Goal: Register for event/course

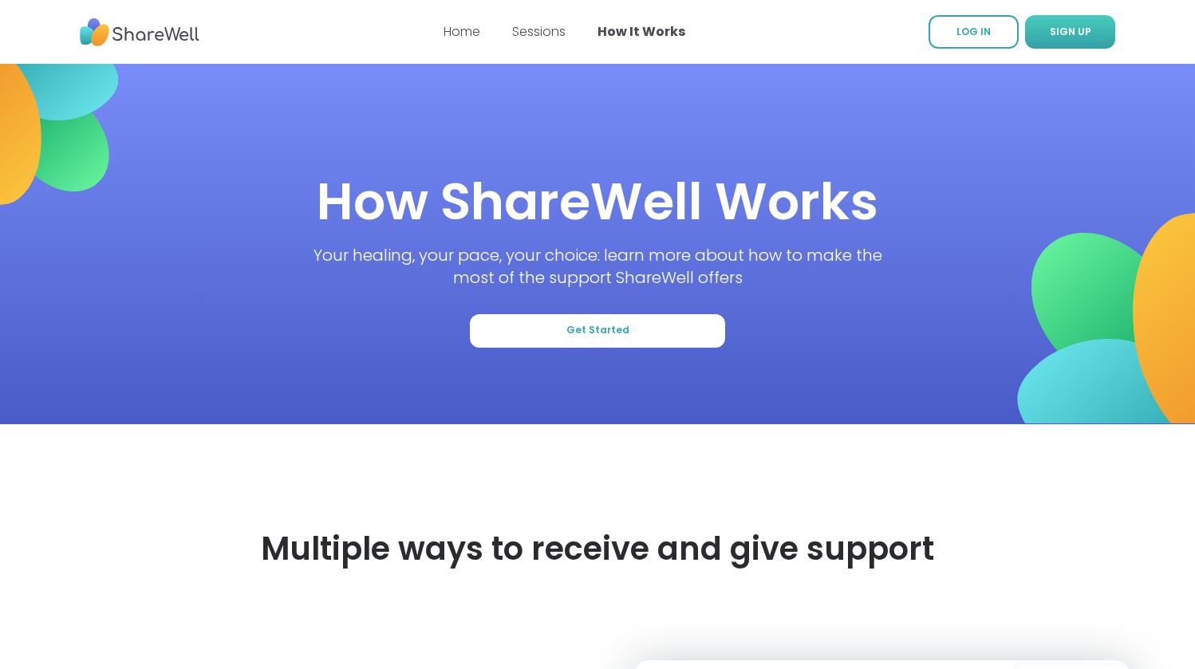
click at [1068, 27] on span "SIGN UP" at bounding box center [1070, 32] width 41 height 14
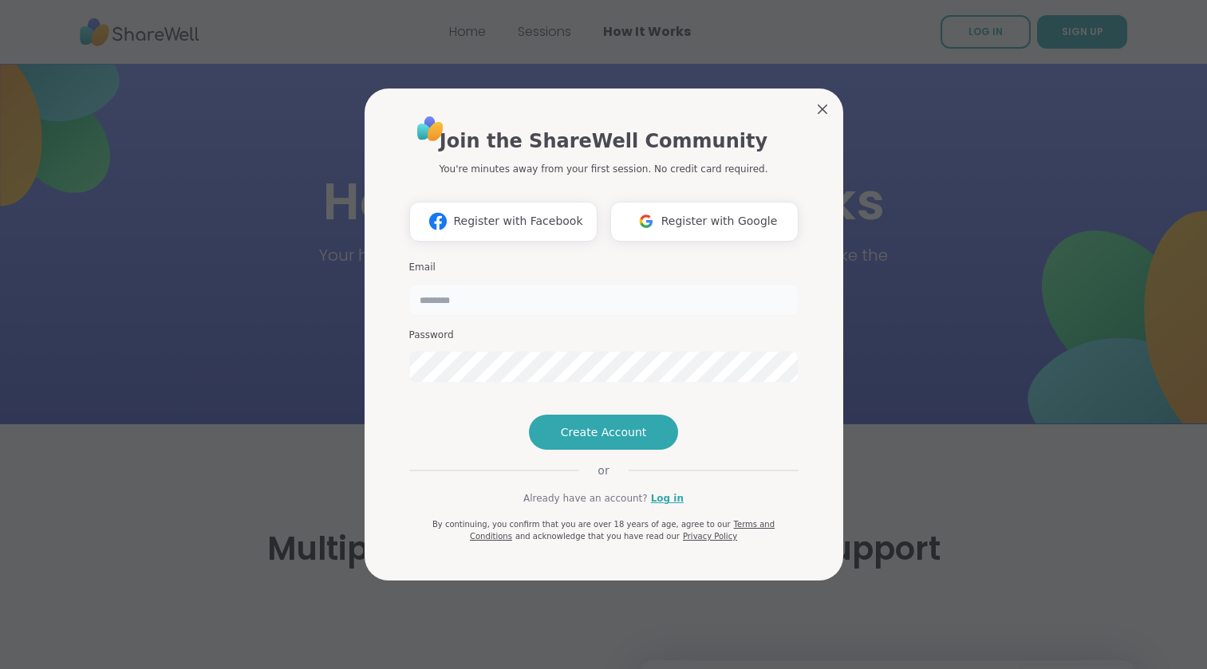
click at [491, 284] on input "email" at bounding box center [603, 300] width 389 height 32
type input "**********"
click at [595, 440] on span "Create Account" at bounding box center [604, 432] width 86 height 16
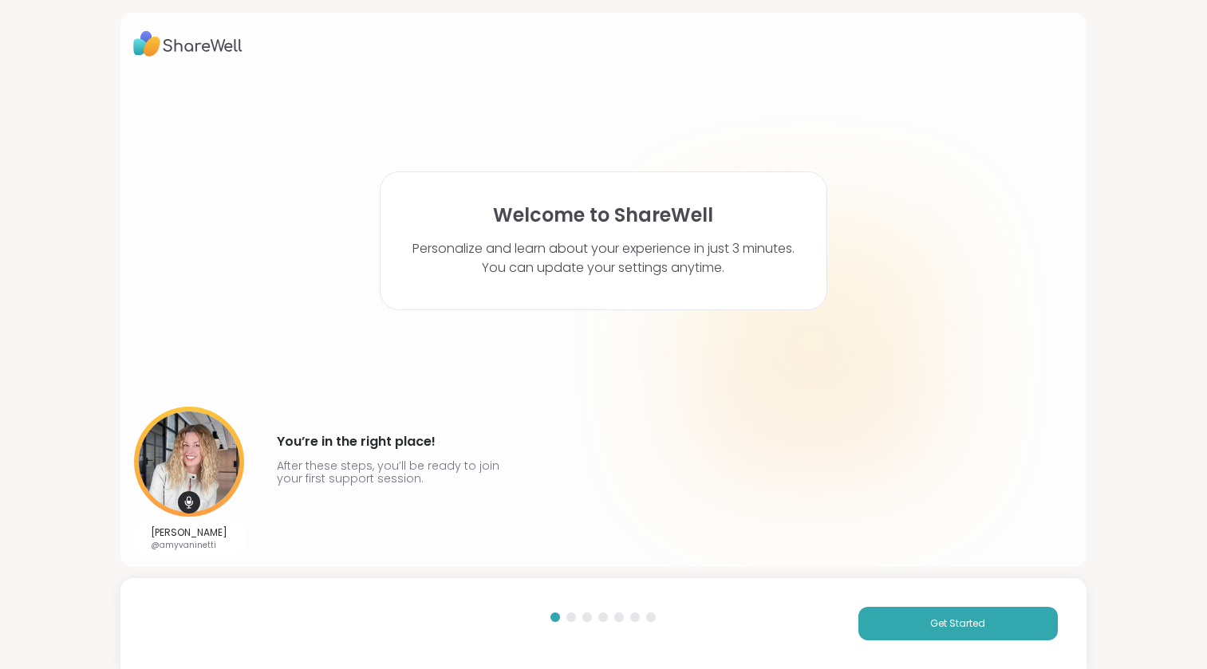
click at [558, 207] on h1 "Welcome to ShareWell" at bounding box center [603, 215] width 220 height 22
click at [363, 453] on h4 "You’re in the right place!" at bounding box center [392, 442] width 230 height 26
click at [505, 249] on p "Personalize and learn about your experience in just 3 minutes. You can update y…" at bounding box center [603, 258] width 382 height 38
click at [959, 622] on span "Get Started" at bounding box center [957, 624] width 55 height 14
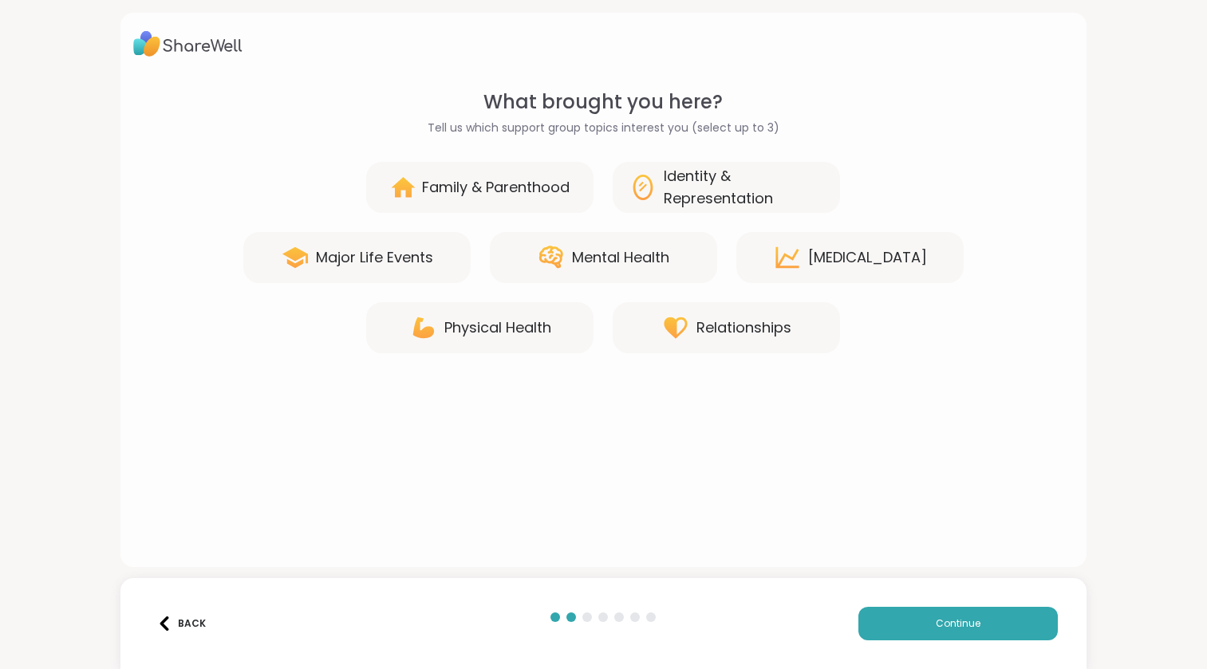
click at [572, 266] on div "Mental Health" at bounding box center [620, 257] width 97 height 22
click at [534, 183] on div "Family & Parenthood" at bounding box center [496, 187] width 148 height 22
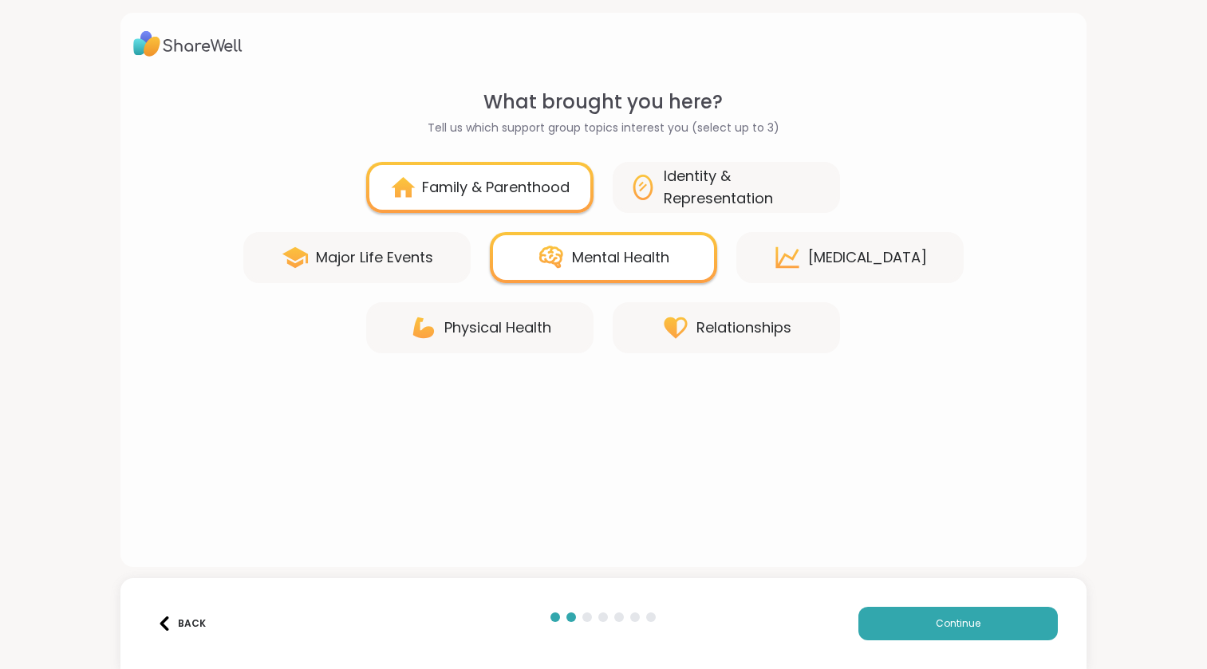
click at [835, 264] on div "[MEDICAL_DATA]" at bounding box center [867, 257] width 119 height 22
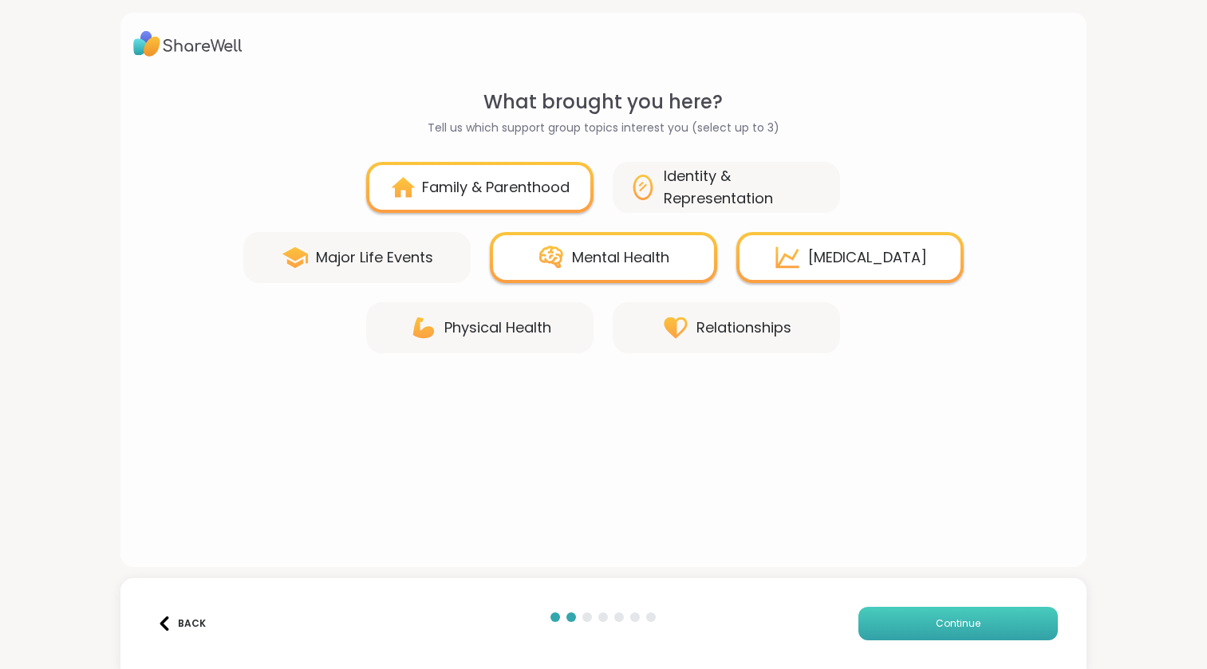
click at [936, 628] on span "Continue" at bounding box center [958, 624] width 45 height 14
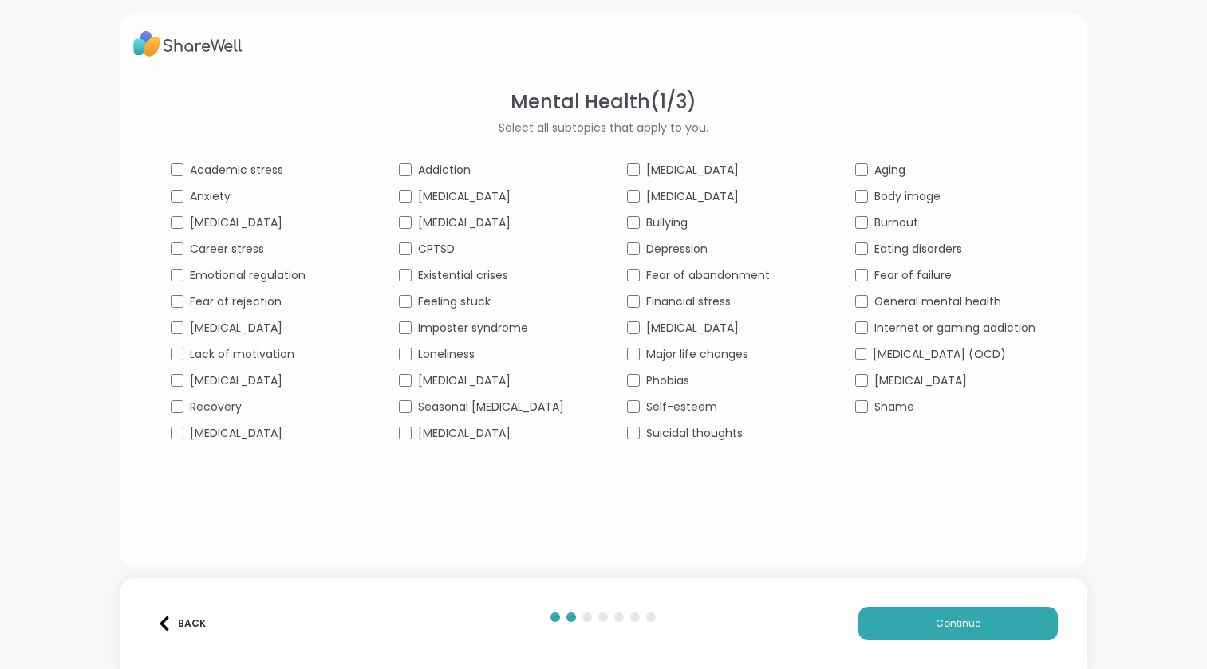
click at [418, 278] on span "Existential crises" at bounding box center [463, 275] width 90 height 17
click at [420, 218] on span "[MEDICAL_DATA]" at bounding box center [464, 223] width 93 height 17
click at [889, 305] on span "General mental health" at bounding box center [937, 302] width 127 height 17
click at [190, 195] on span "Anxiety" at bounding box center [210, 196] width 41 height 17
click at [190, 250] on span "Career stress" at bounding box center [227, 249] width 74 height 17
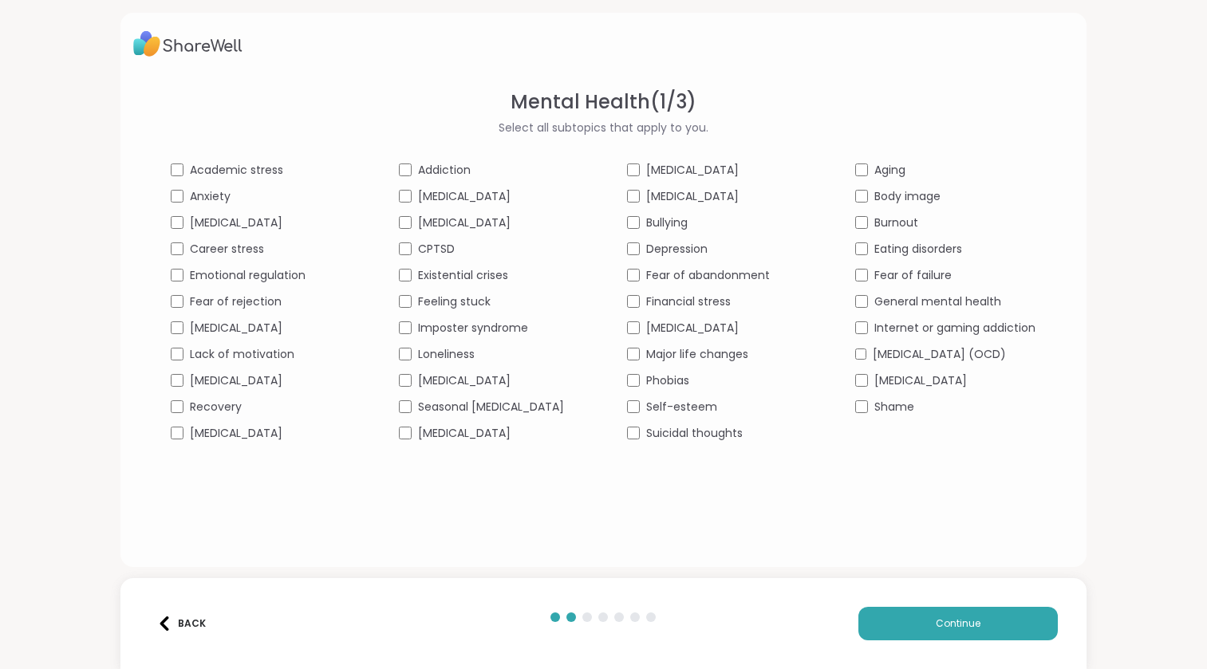
click at [418, 442] on span "[MEDICAL_DATA]" at bounding box center [464, 433] width 93 height 17
click at [453, 297] on span "Feeling stuck" at bounding box center [454, 302] width 73 height 17
click at [865, 616] on button "Continue" at bounding box center [957, 623] width 199 height 33
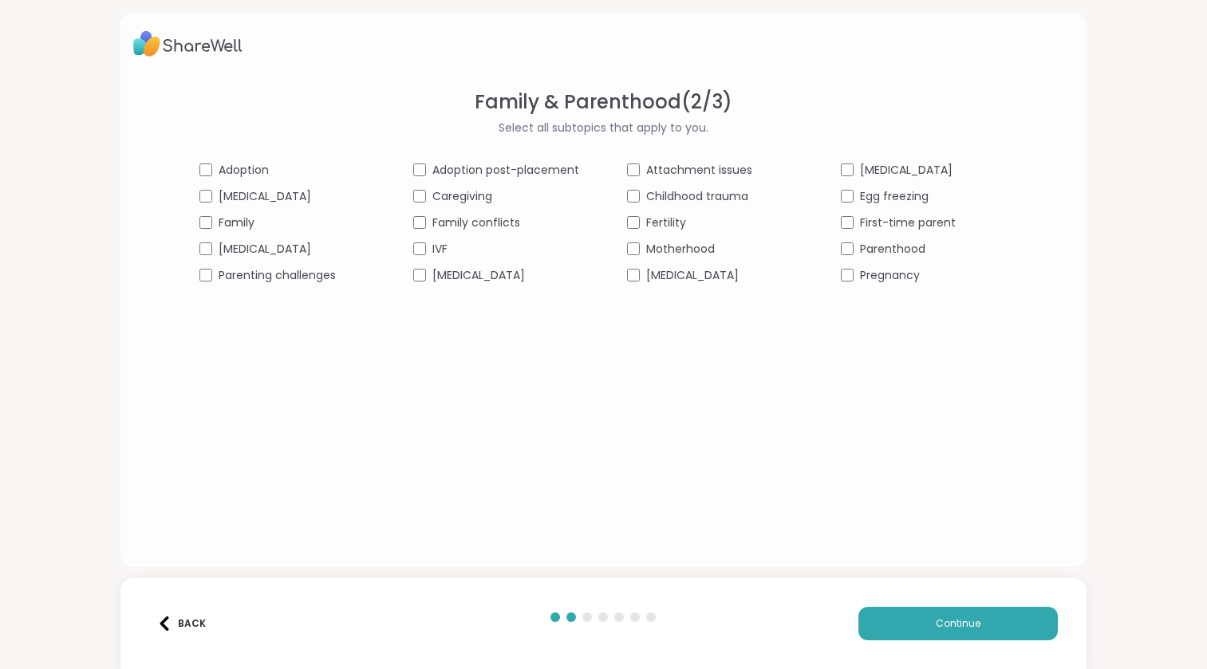
click at [239, 221] on span "Family" at bounding box center [237, 223] width 36 height 17
click at [291, 280] on span "Parenting challenges" at bounding box center [277, 275] width 117 height 17
click at [461, 221] on span "Family conflicts" at bounding box center [476, 223] width 88 height 17
click at [459, 220] on span "Family conflicts" at bounding box center [476, 223] width 88 height 17
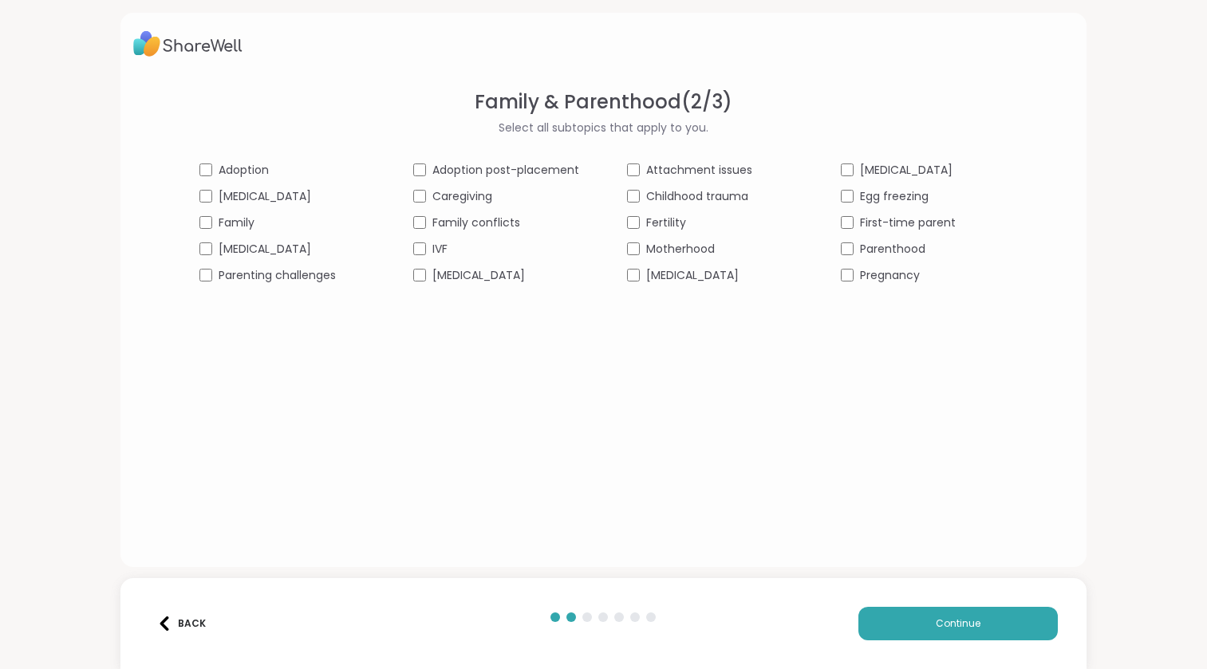
click at [461, 221] on span "Family conflicts" at bounding box center [476, 223] width 88 height 17
click at [495, 223] on span "Family conflicts" at bounding box center [476, 223] width 88 height 17
click at [888, 248] on span "Parenthood" at bounding box center [892, 249] width 65 height 17
click at [901, 613] on button "Continue" at bounding box center [957, 623] width 199 height 33
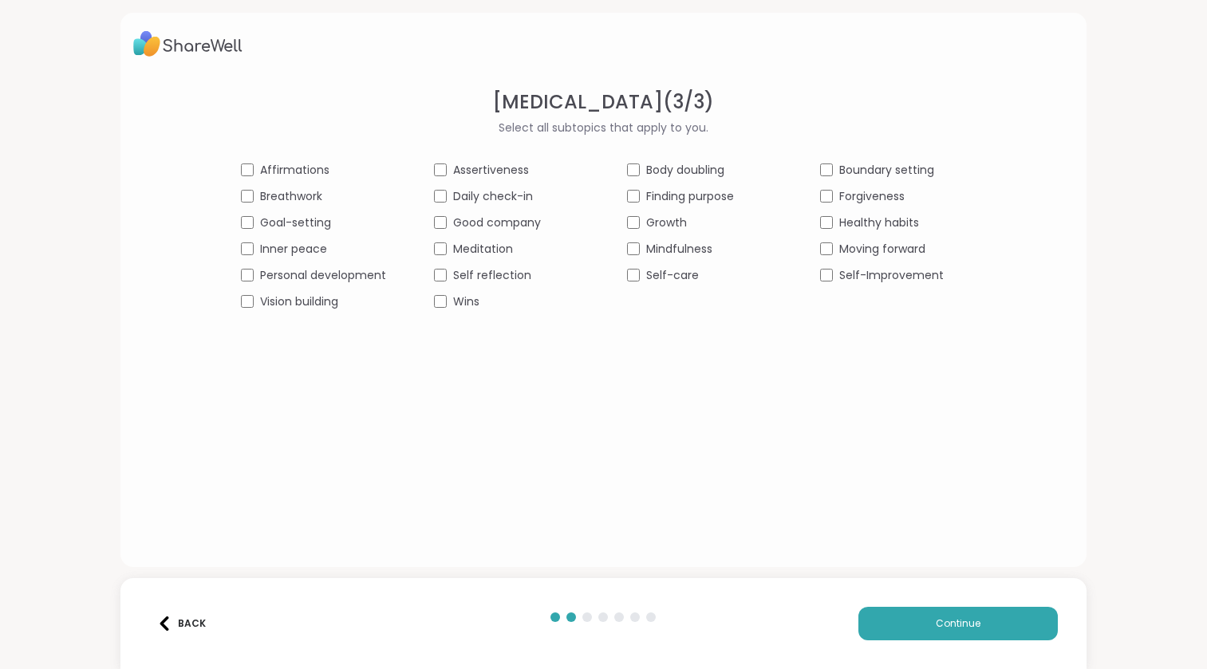
click at [308, 167] on span "Affirmations" at bounding box center [294, 170] width 69 height 17
click at [303, 248] on span "Inner peace" at bounding box center [293, 249] width 67 height 17
click at [300, 280] on span "Personal development" at bounding box center [323, 275] width 126 height 17
click at [475, 195] on span "Daily check-in" at bounding box center [493, 196] width 80 height 17
click at [474, 273] on span "Self reflection" at bounding box center [492, 275] width 78 height 17
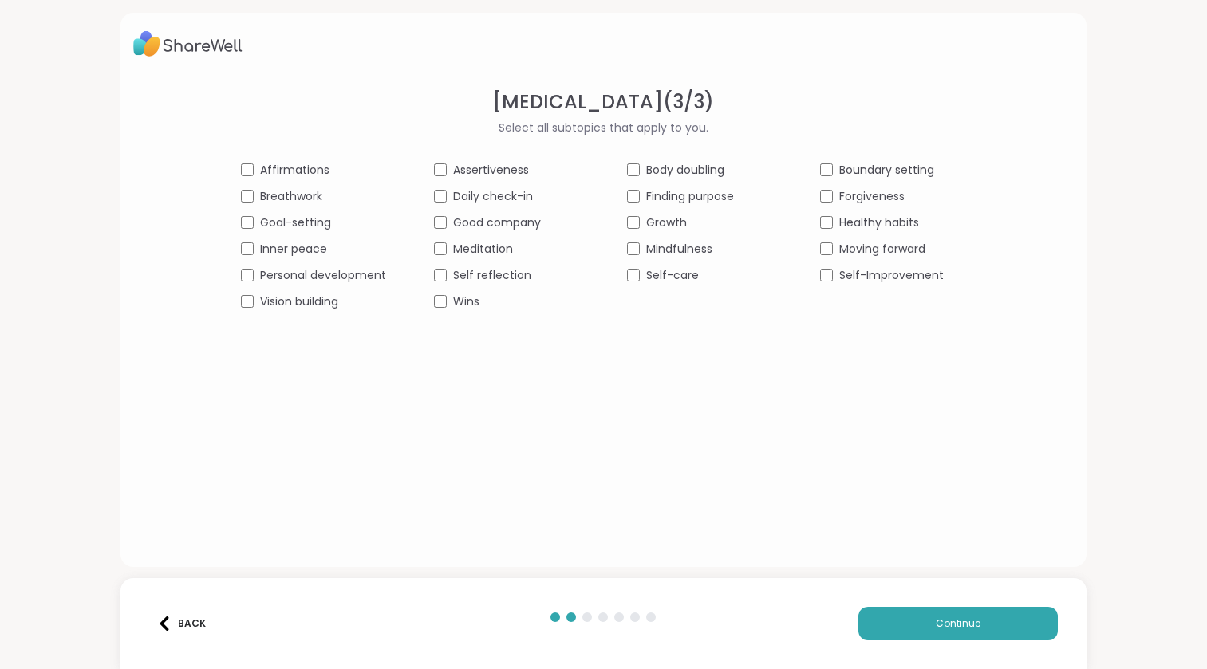
click at [660, 174] on span "Body doubling" at bounding box center [685, 170] width 78 height 17
click at [662, 168] on span "Body doubling" at bounding box center [685, 170] width 78 height 17
click at [660, 275] on span "Self-care" at bounding box center [672, 275] width 53 height 17
click at [860, 166] on span "Boundary setting" at bounding box center [886, 170] width 95 height 17
click at [860, 221] on span "Healthy habits" at bounding box center [879, 223] width 80 height 17
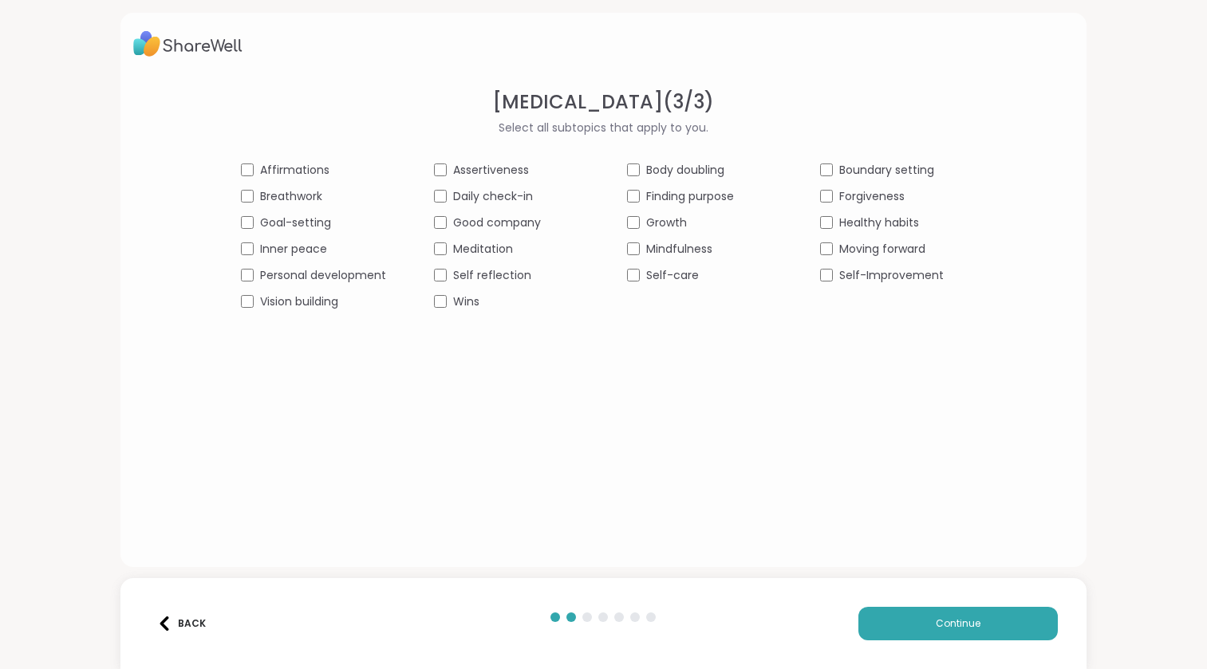
click at [866, 251] on span "Moving forward" at bounding box center [882, 249] width 86 height 17
click at [850, 278] on span "Self-Improvement" at bounding box center [891, 275] width 104 height 17
click at [895, 621] on button "Continue" at bounding box center [957, 623] width 199 height 33
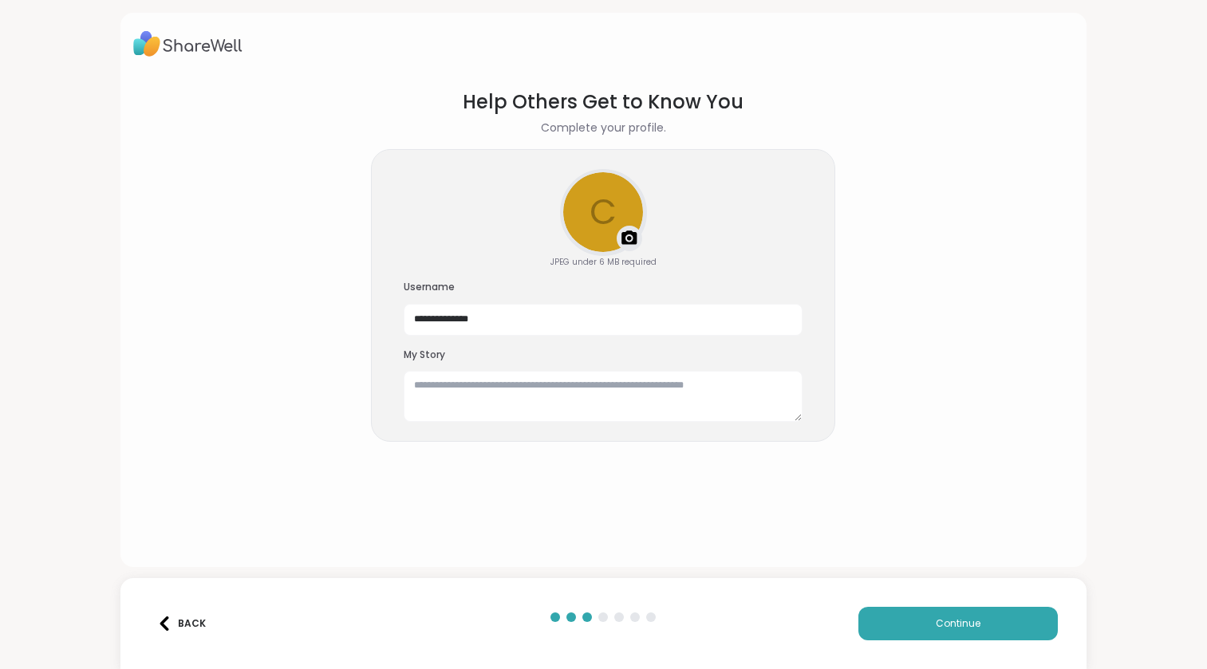
click at [189, 617] on div "Back" at bounding box center [181, 624] width 49 height 14
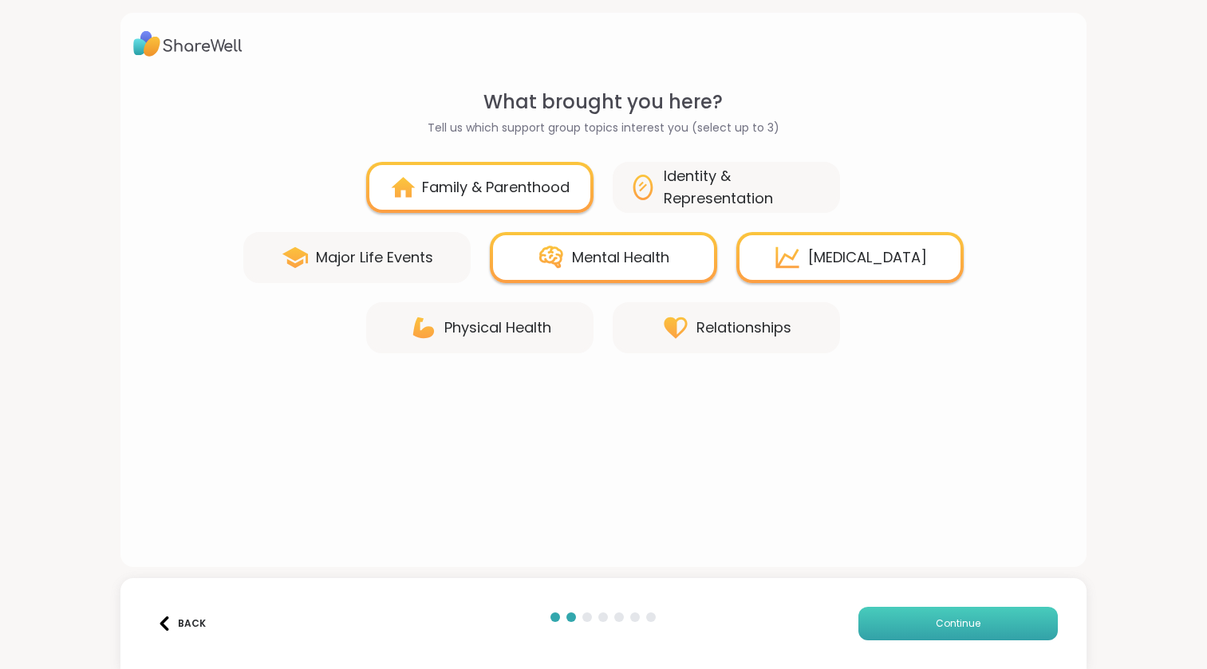
click at [888, 627] on button "Continue" at bounding box center [957, 623] width 199 height 33
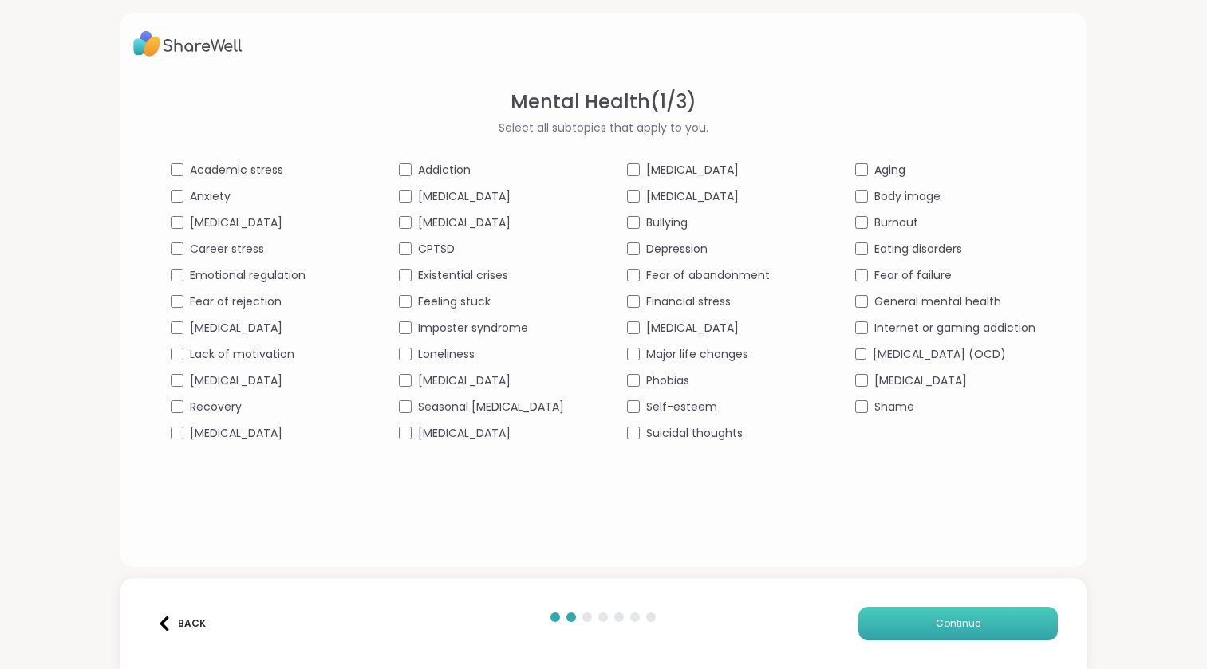
click at [888, 627] on button "Continue" at bounding box center [957, 623] width 199 height 33
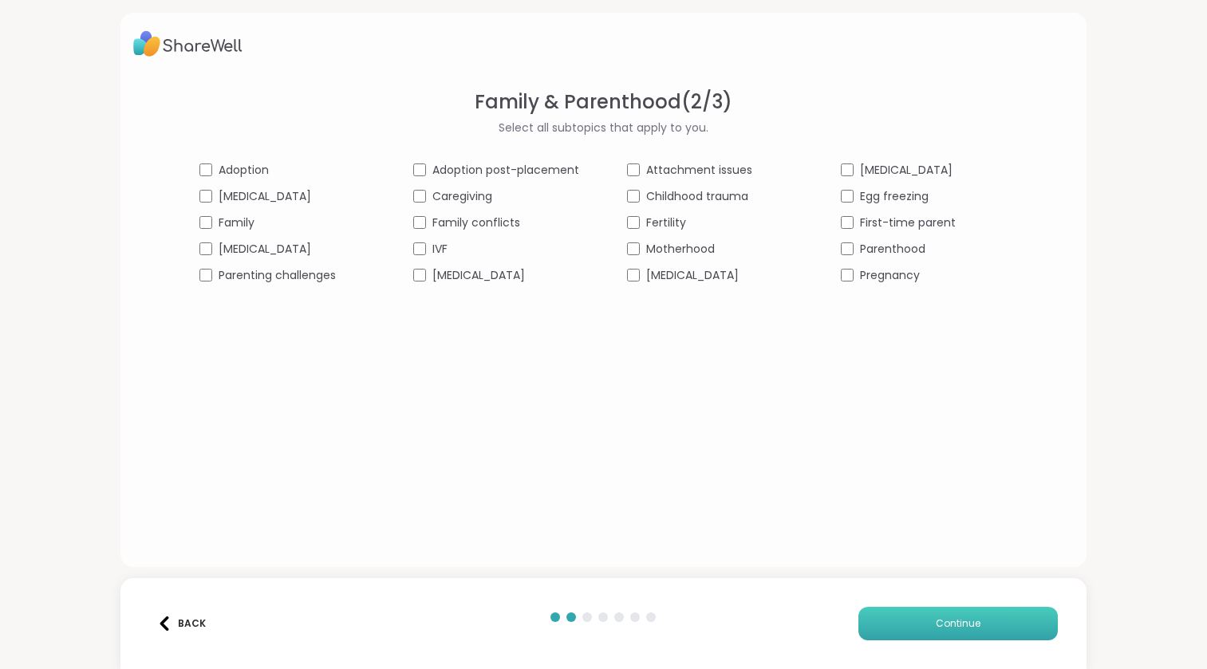
click at [901, 633] on button "Continue" at bounding box center [957, 623] width 199 height 33
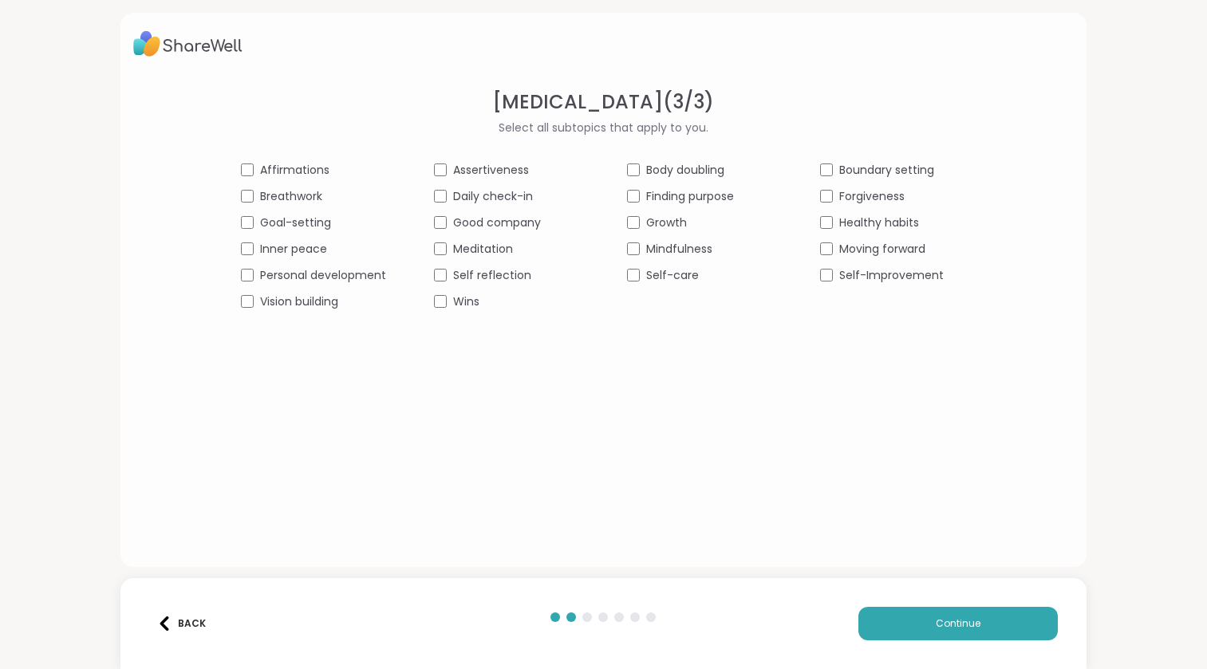
click at [637, 189] on div "Finding purpose" at bounding box center [699, 196] width 145 height 17
click at [870, 624] on button "Continue" at bounding box center [957, 623] width 199 height 33
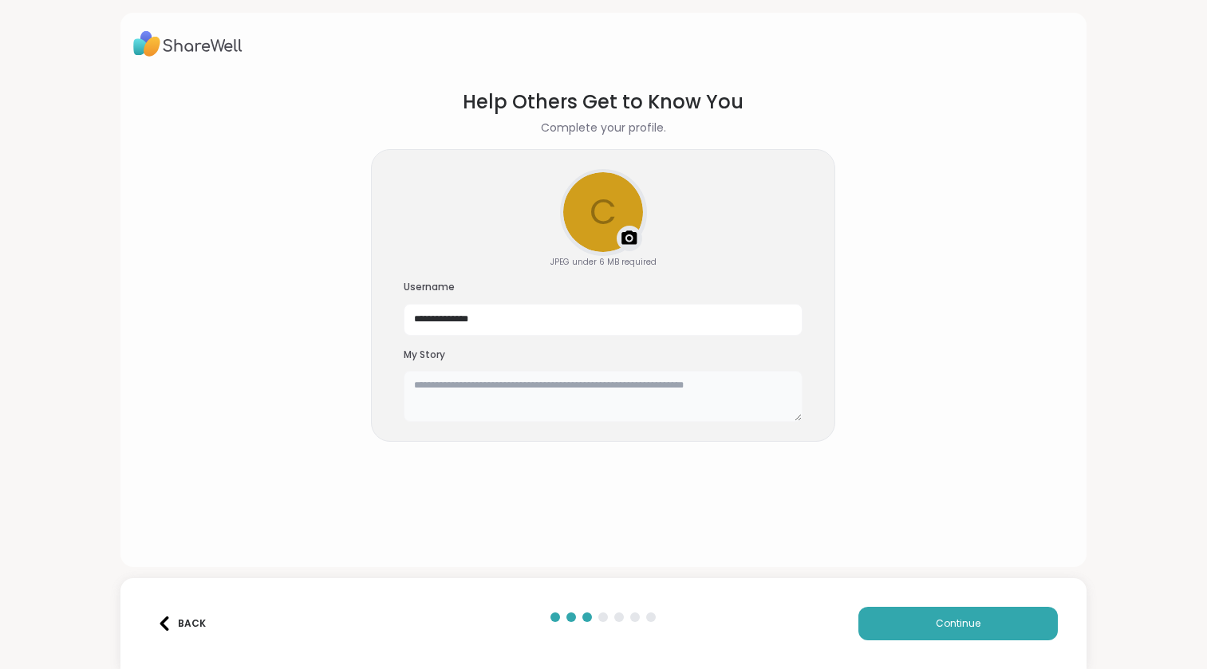
click at [500, 389] on textarea at bounding box center [603, 396] width 399 height 51
click at [940, 636] on button "Continue" at bounding box center [957, 623] width 199 height 33
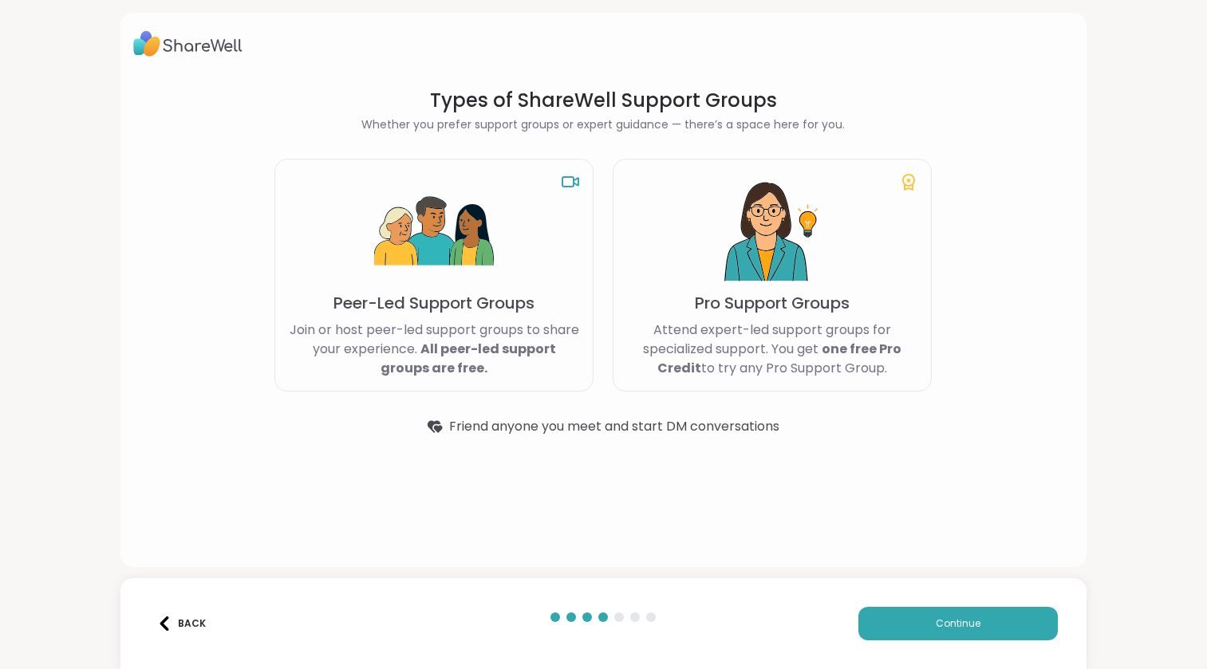
click at [435, 310] on p "Peer-Led Support Groups" at bounding box center [433, 303] width 201 height 22
click at [883, 617] on button "Continue" at bounding box center [957, 623] width 199 height 33
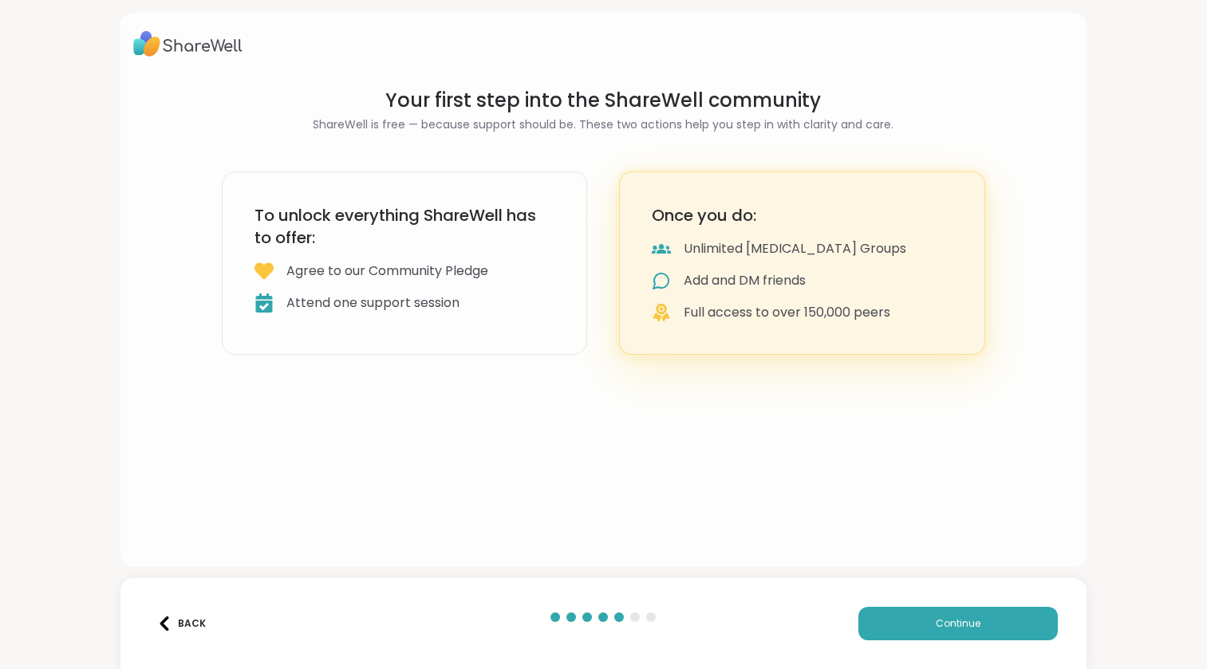
click at [456, 233] on h3 "To unlock everything ShareWell has to offer:" at bounding box center [404, 226] width 301 height 45
click at [887, 621] on button "Continue" at bounding box center [957, 623] width 199 height 33
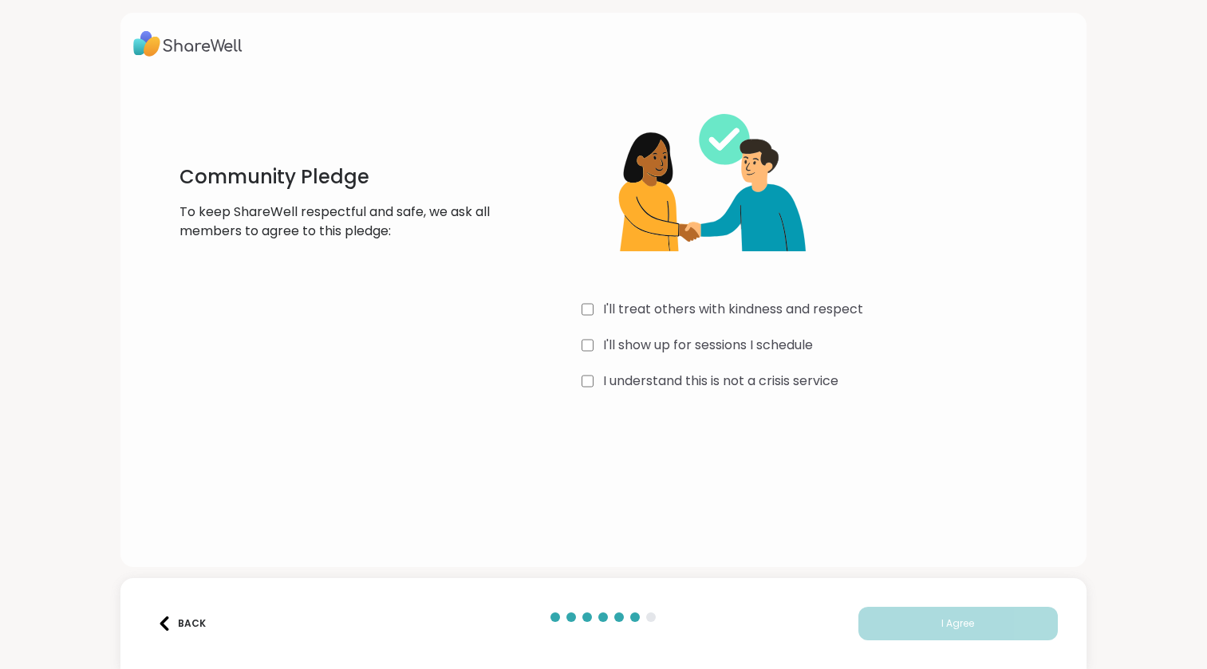
click at [698, 302] on label "I'll treat others with kindness and respect" at bounding box center [733, 309] width 260 height 19
click at [651, 345] on label "I'll show up for sessions I schedule" at bounding box center [708, 345] width 210 height 19
click at [636, 380] on label "I understand this is not a crisis service" at bounding box center [720, 381] width 235 height 19
click at [912, 610] on button "I Agree" at bounding box center [957, 623] width 199 height 33
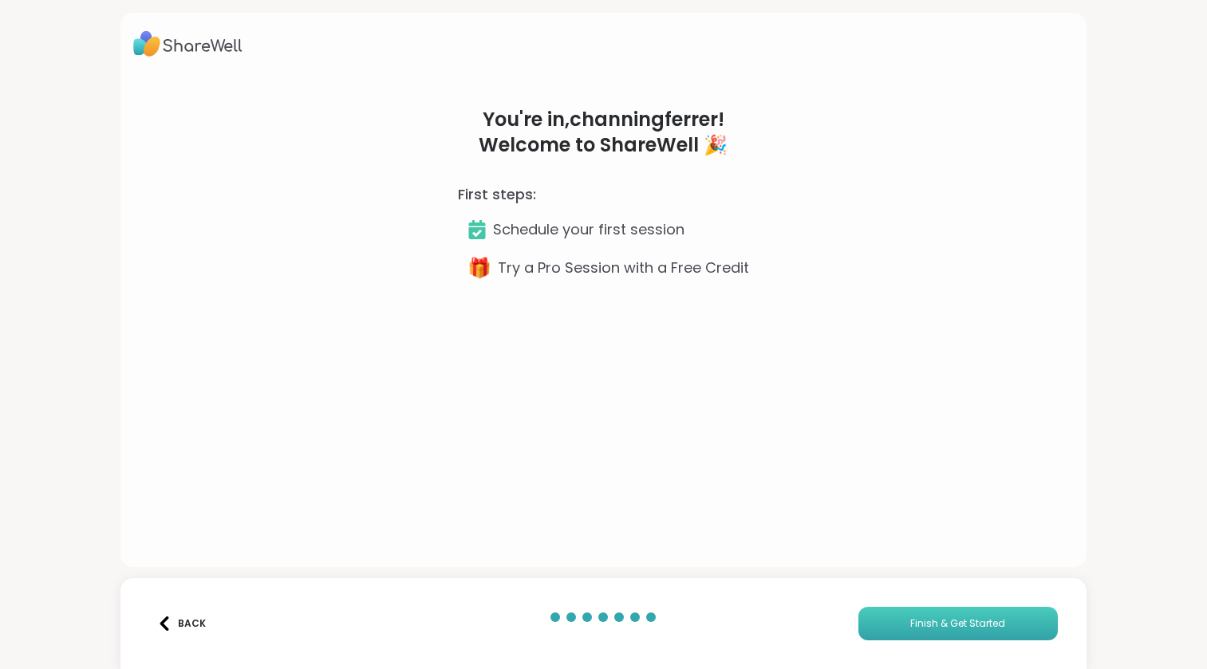
click at [869, 619] on button "Finish & Get Started" at bounding box center [957, 623] width 199 height 33
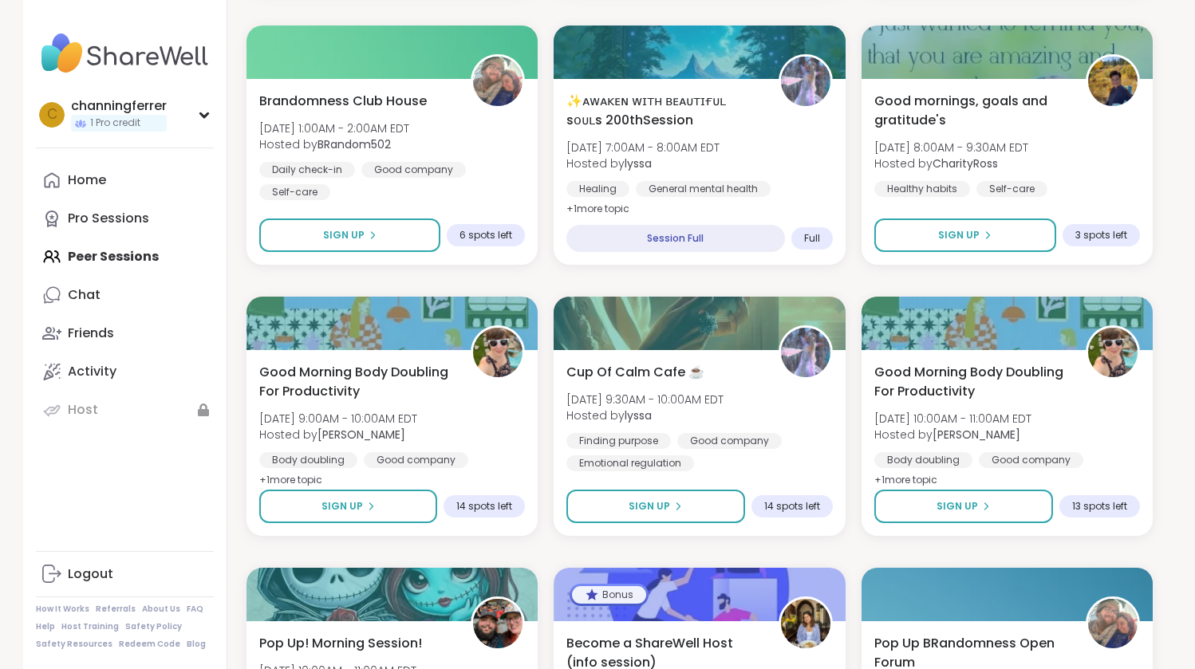
scroll to position [2927, 0]
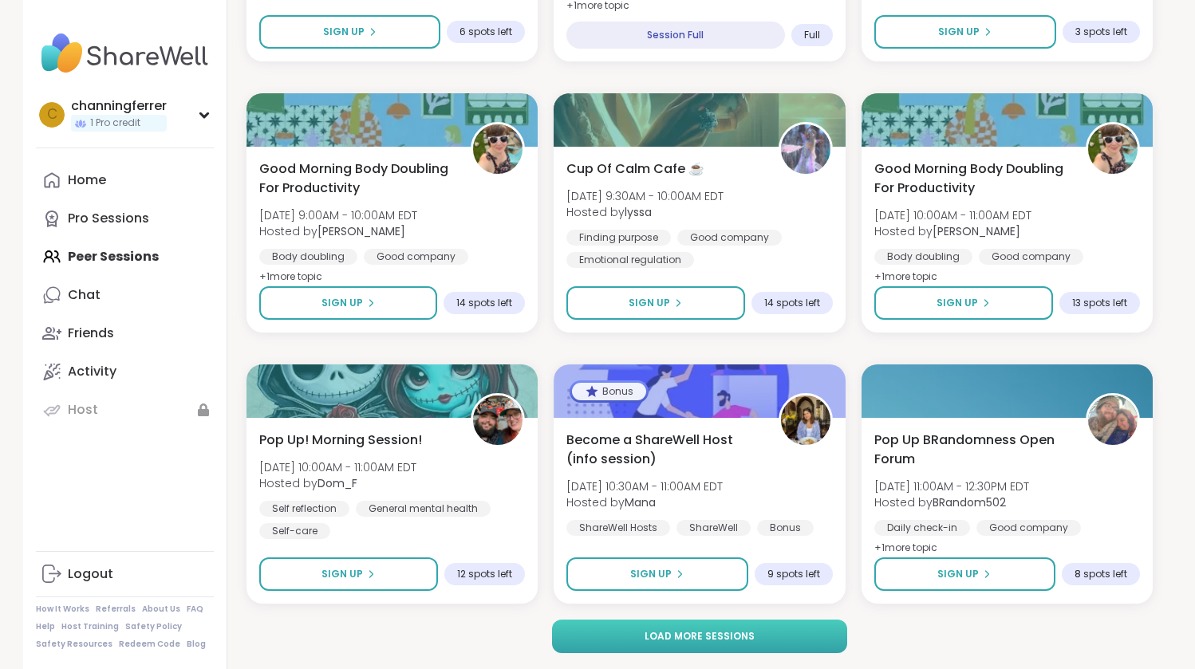
click at [764, 641] on button "Load more sessions" at bounding box center [700, 636] width 296 height 33
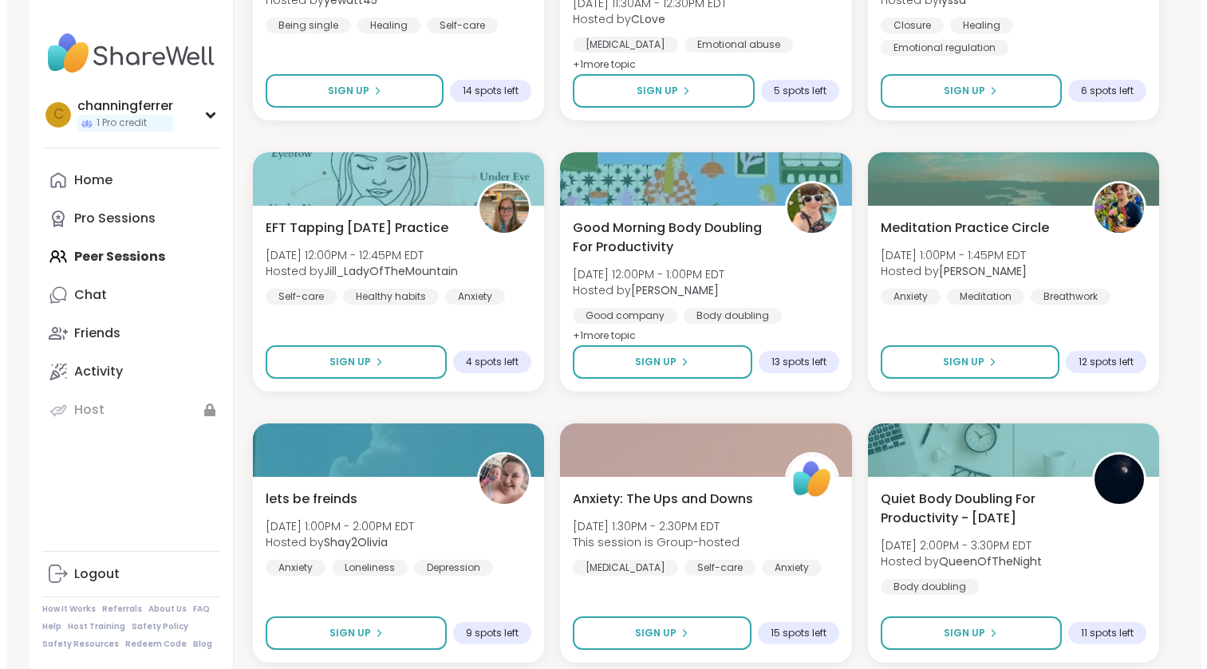
scroll to position [3679, 0]
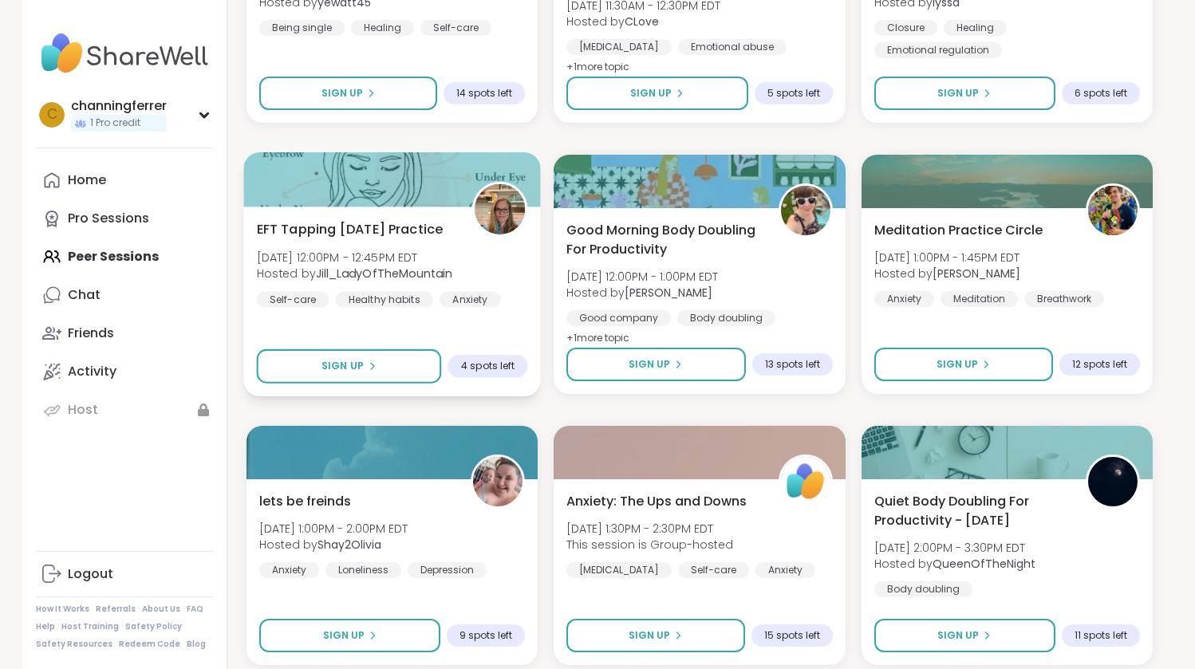
click at [342, 202] on div at bounding box center [391, 179] width 297 height 54
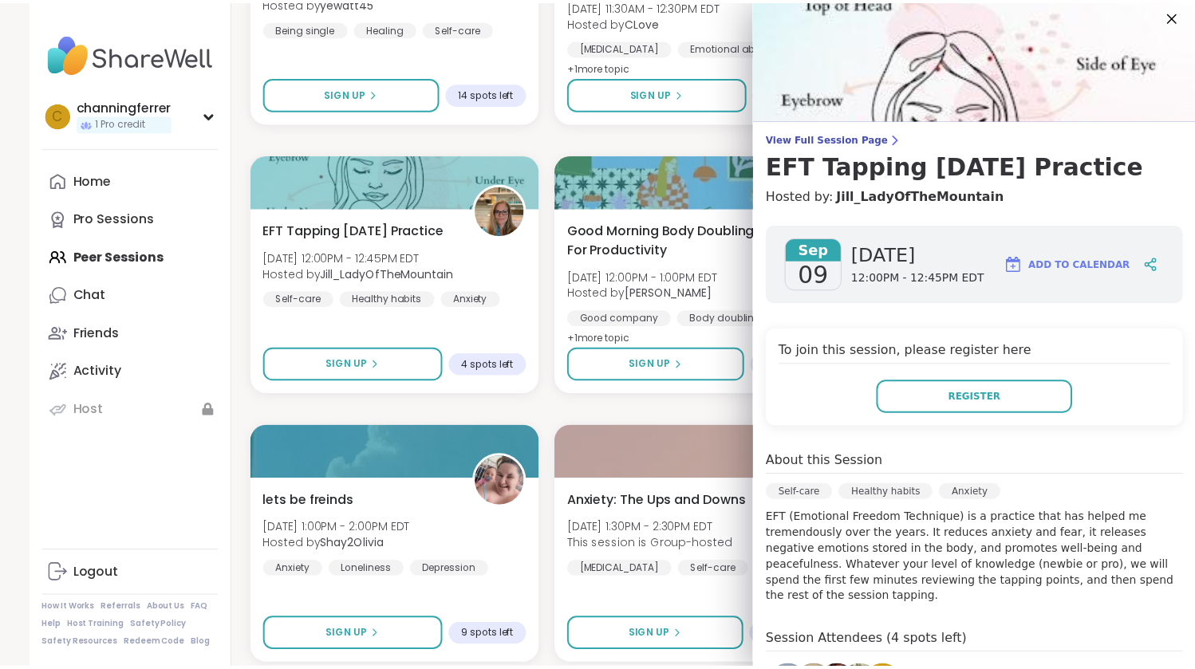
scroll to position [0, 0]
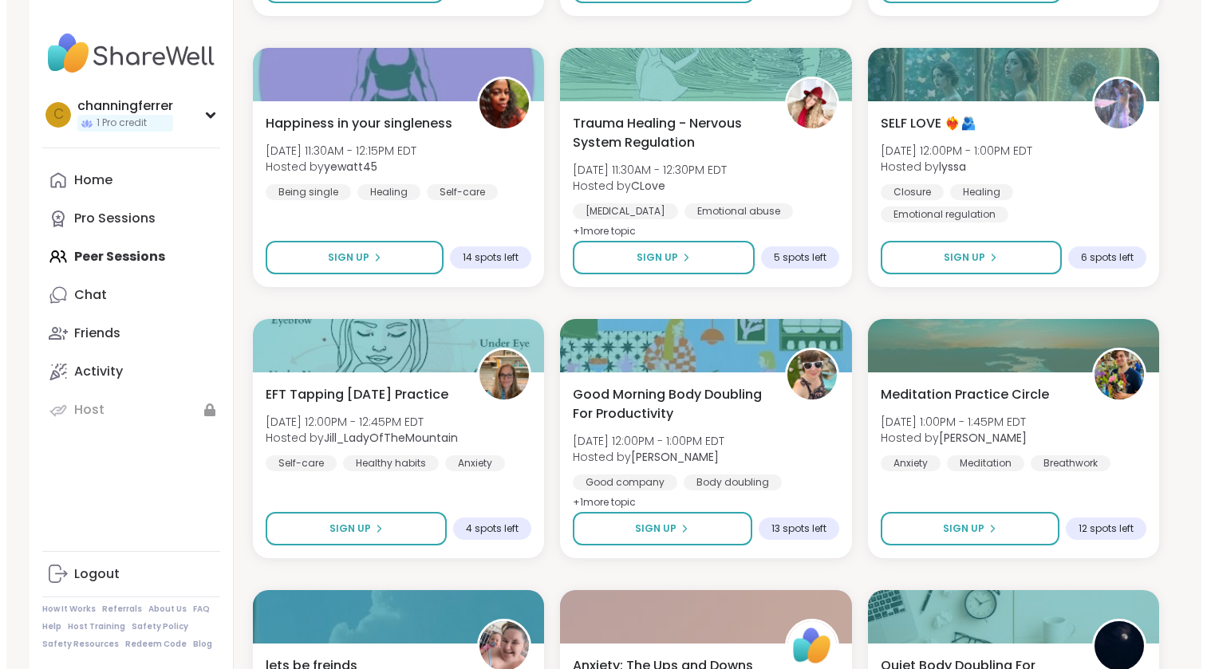
scroll to position [3515, 0]
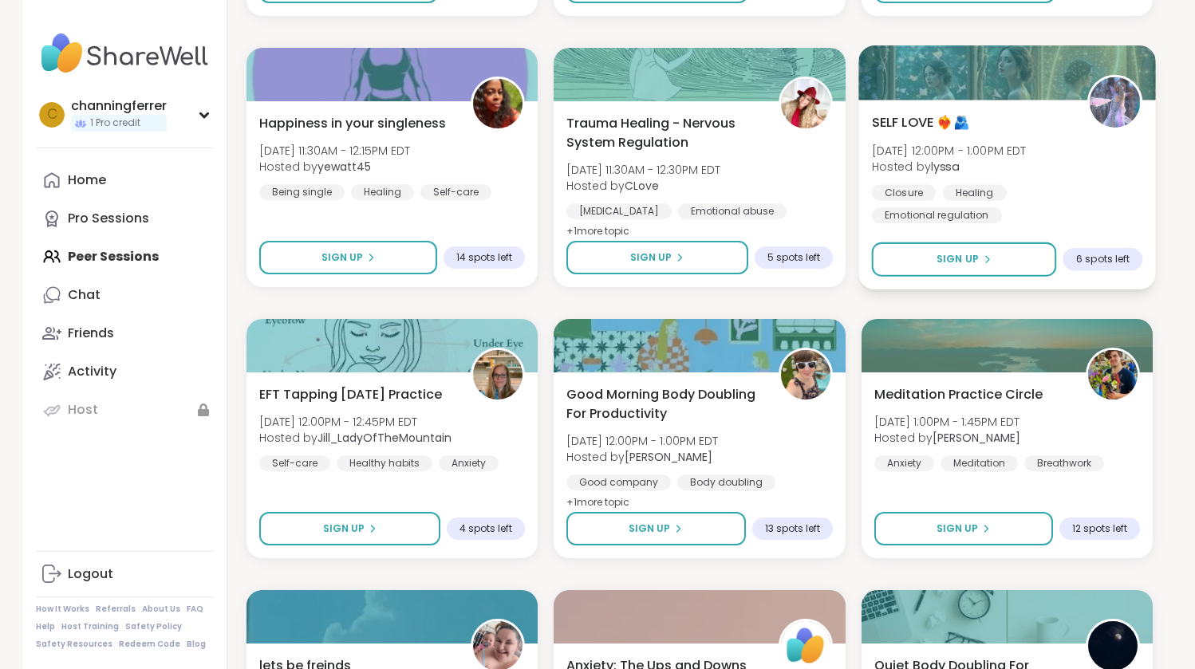
click at [1026, 148] on span "[DATE] 12:00PM - 1:00PM EDT" at bounding box center [948, 150] width 155 height 16
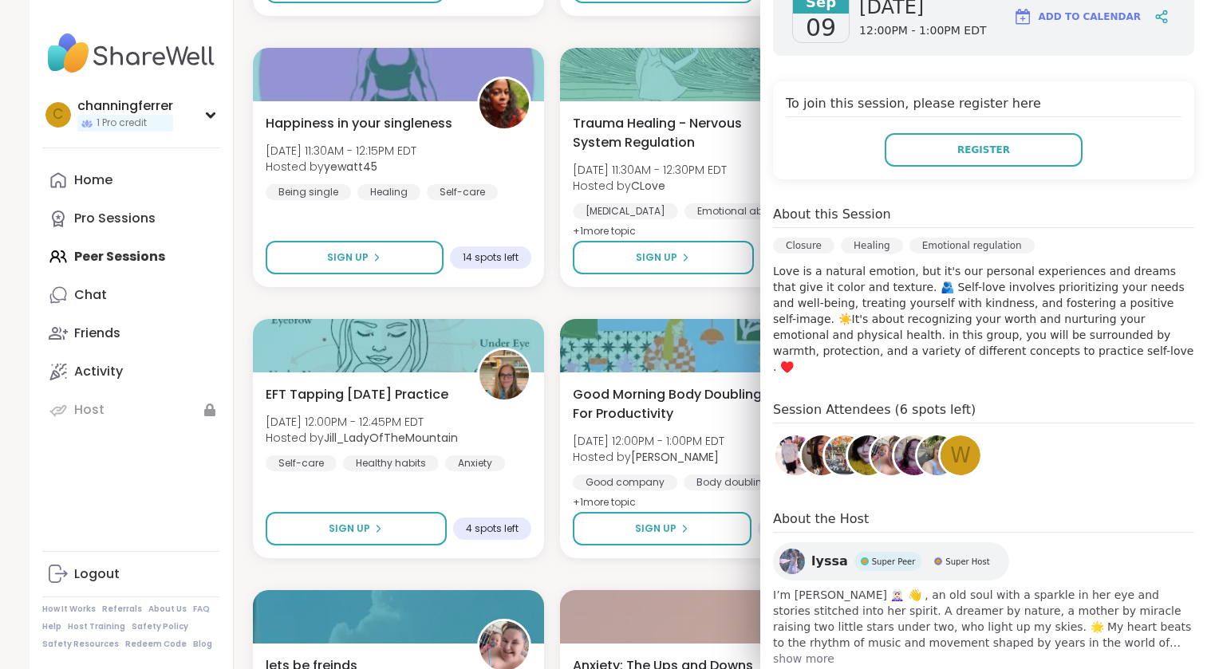
scroll to position [275, 0]
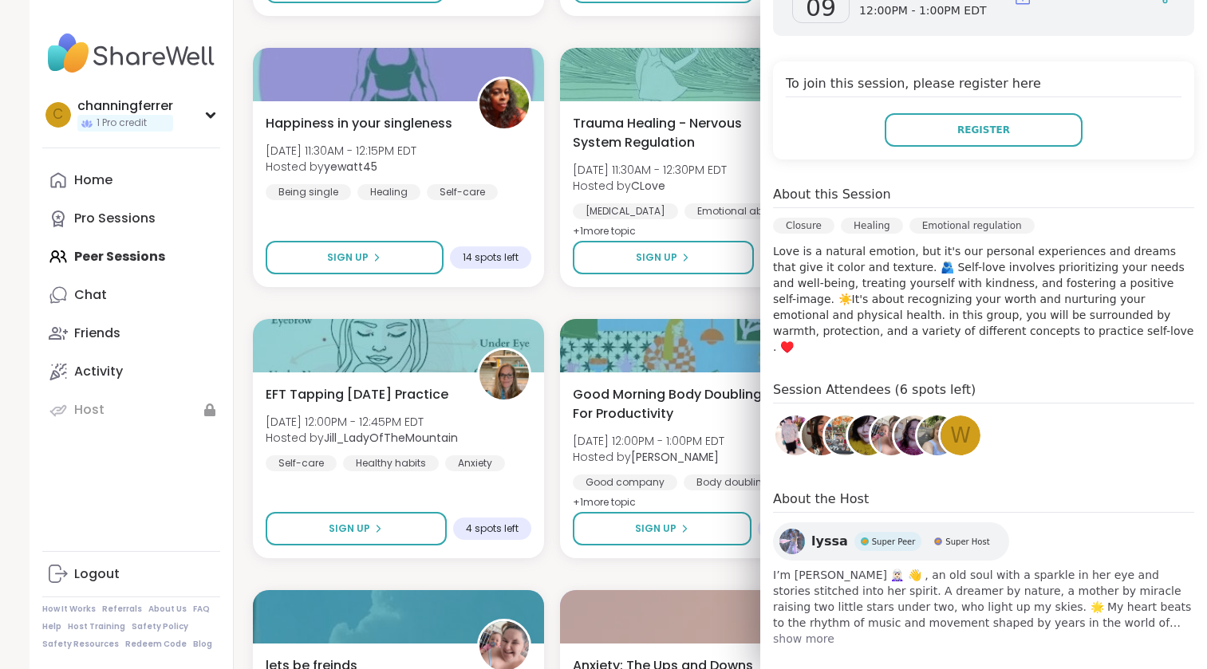
click at [810, 631] on span "show more" at bounding box center [983, 639] width 421 height 16
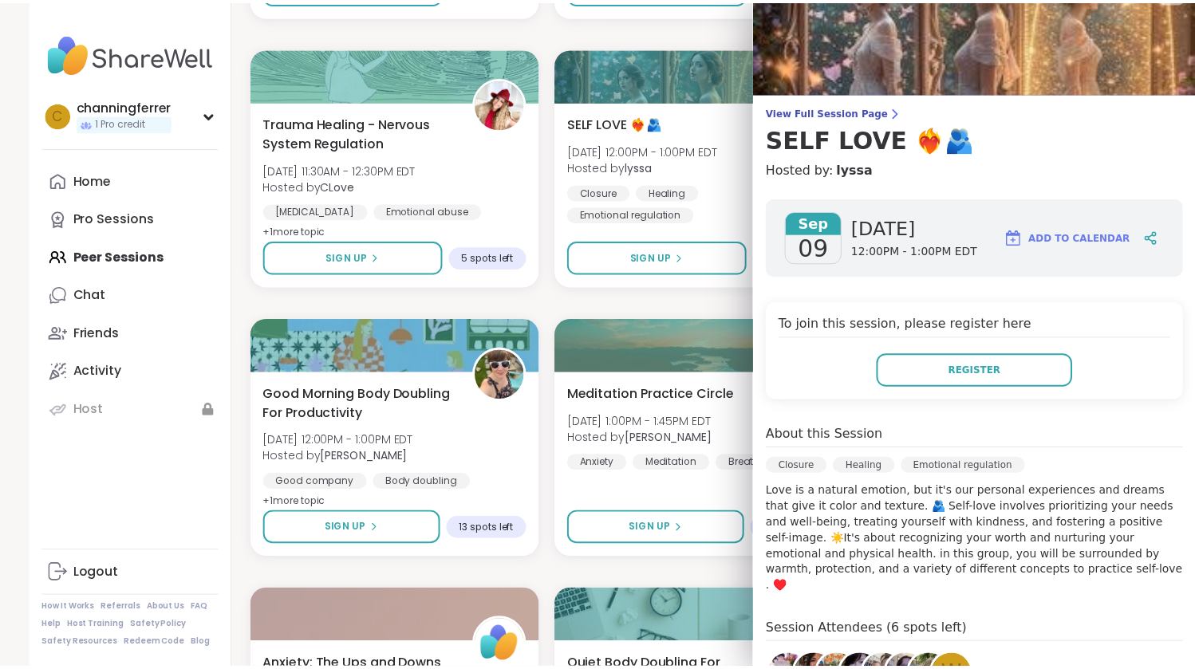
scroll to position [0, 0]
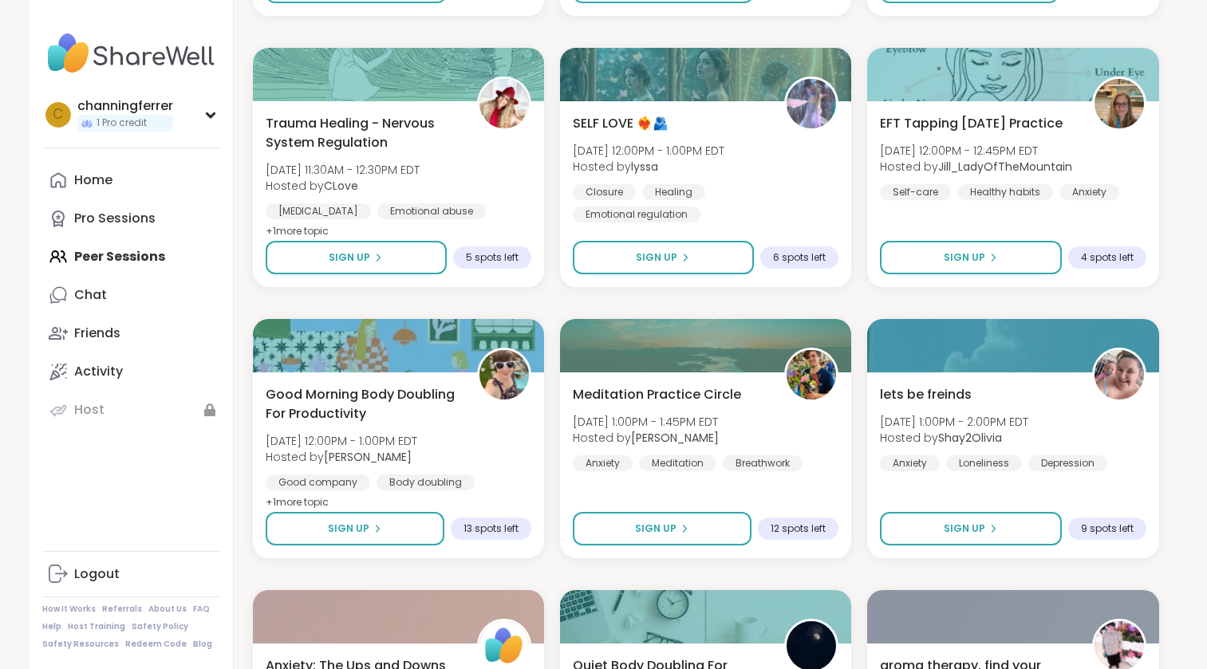
click at [695, 301] on div "Daughters of Narcissictic Mothers [DATE] 6:00PM - 7:00PM EDT This session is Gr…" at bounding box center [706, 32] width 906 height 6476
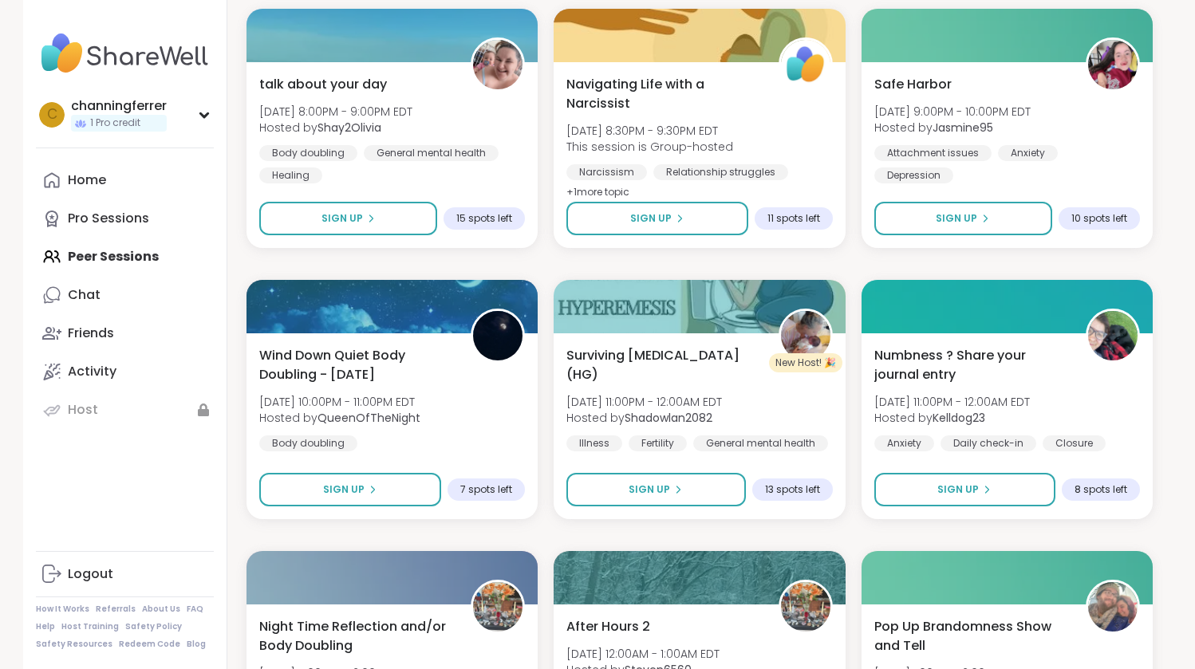
scroll to position [6181, 0]
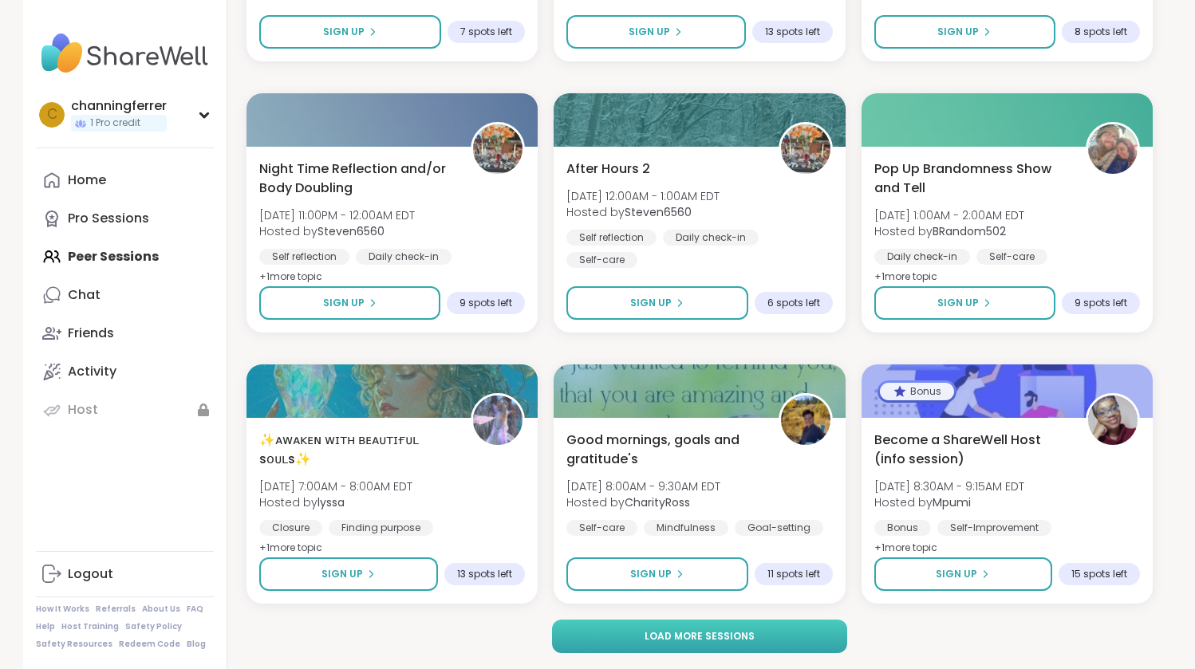
click at [587, 633] on button "Load more sessions" at bounding box center [700, 636] width 296 height 33
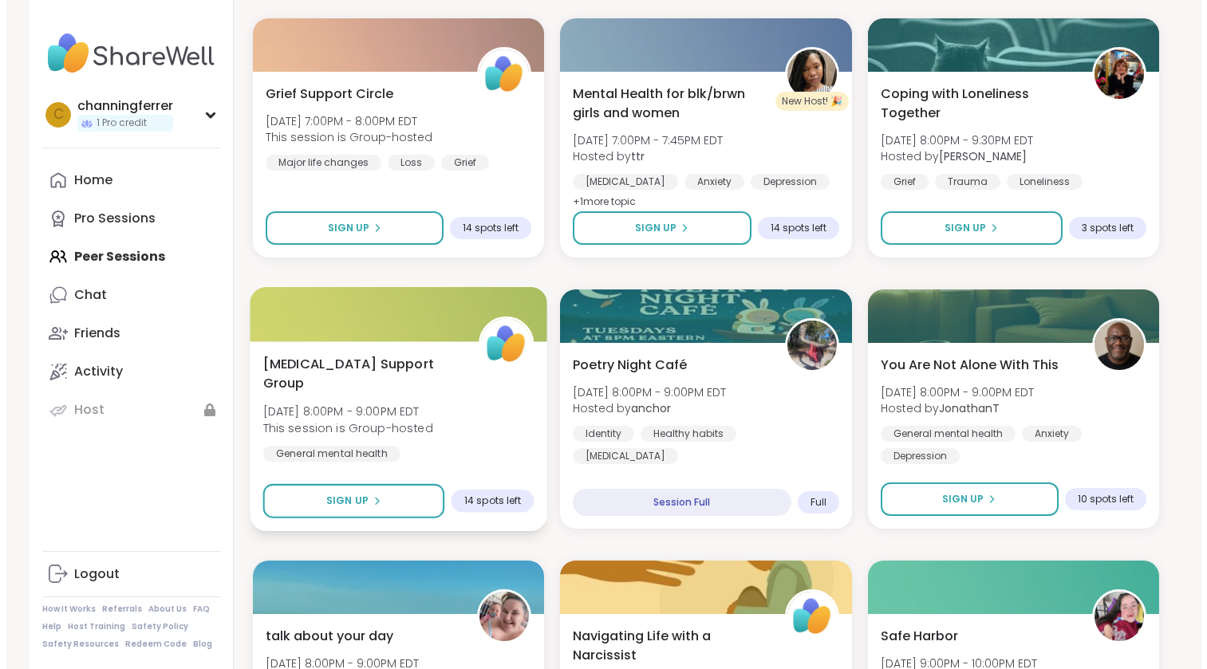
scroll to position [5174, 0]
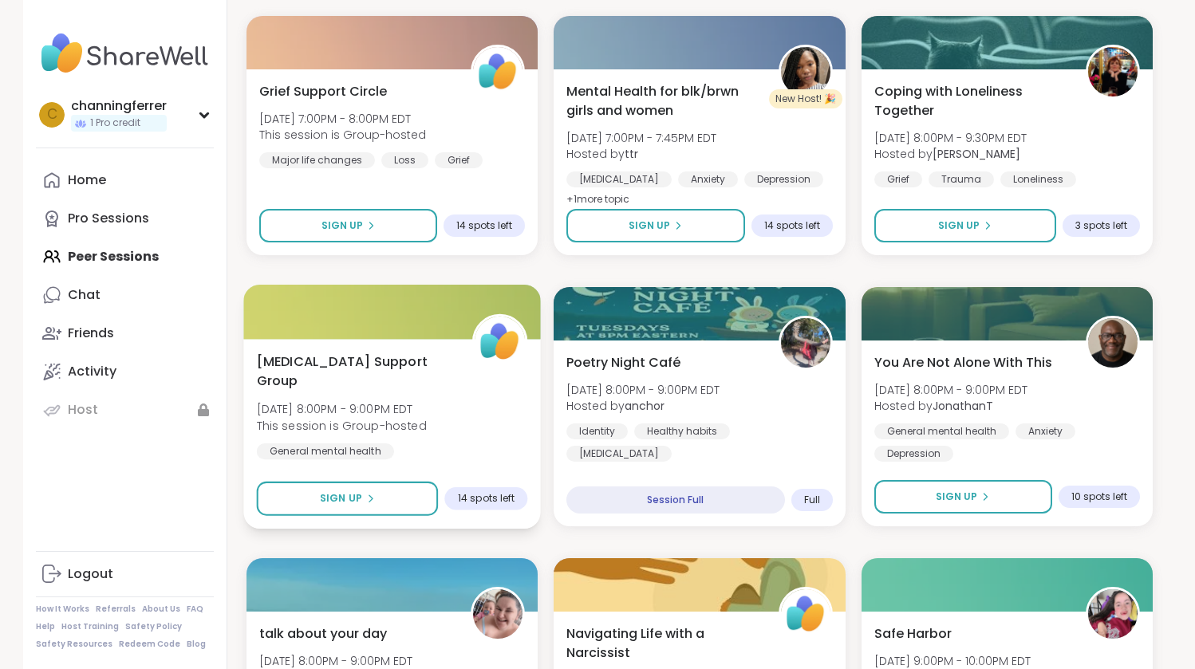
click at [392, 379] on div "[MEDICAL_DATA] Support Group [DATE] 8:00PM - 9:00PM EDT This session is Group-h…" at bounding box center [392, 417] width 271 height 130
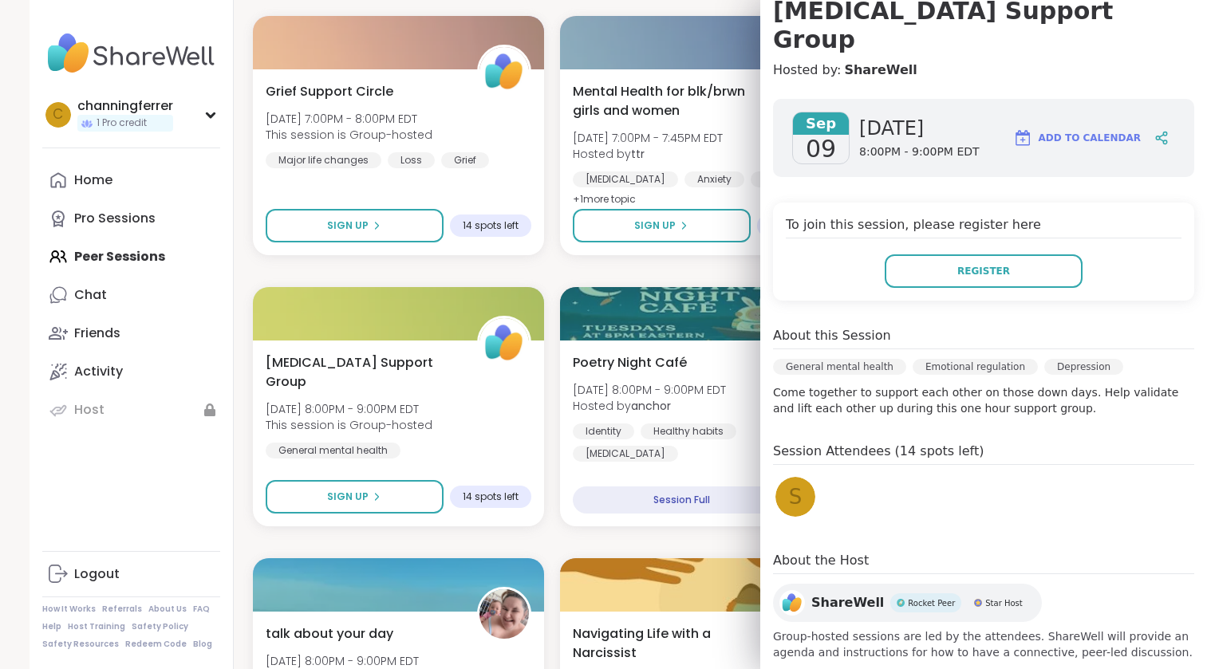
scroll to position [164, 0]
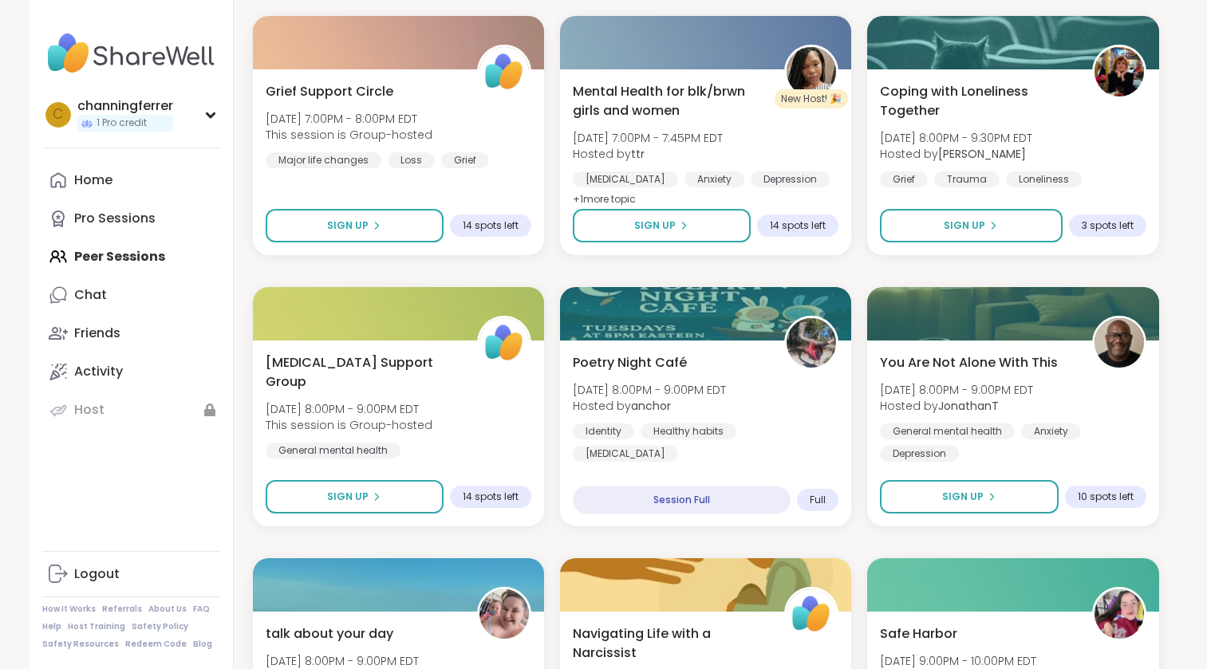
click at [522, 271] on div "Daughters of Narcissictic Mothers [DATE] 6:00PM - 7:00PM EDT This session is Gr…" at bounding box center [706, 0] width 906 height 9730
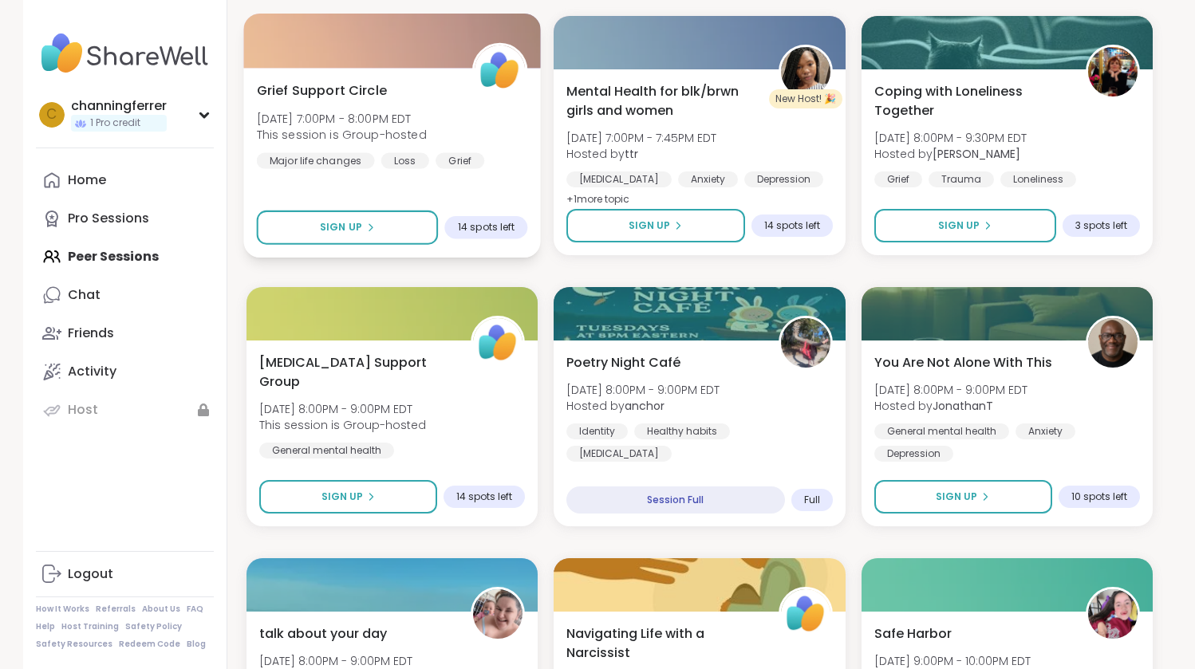
click at [370, 83] on span "Grief Support Circle" at bounding box center [322, 90] width 130 height 19
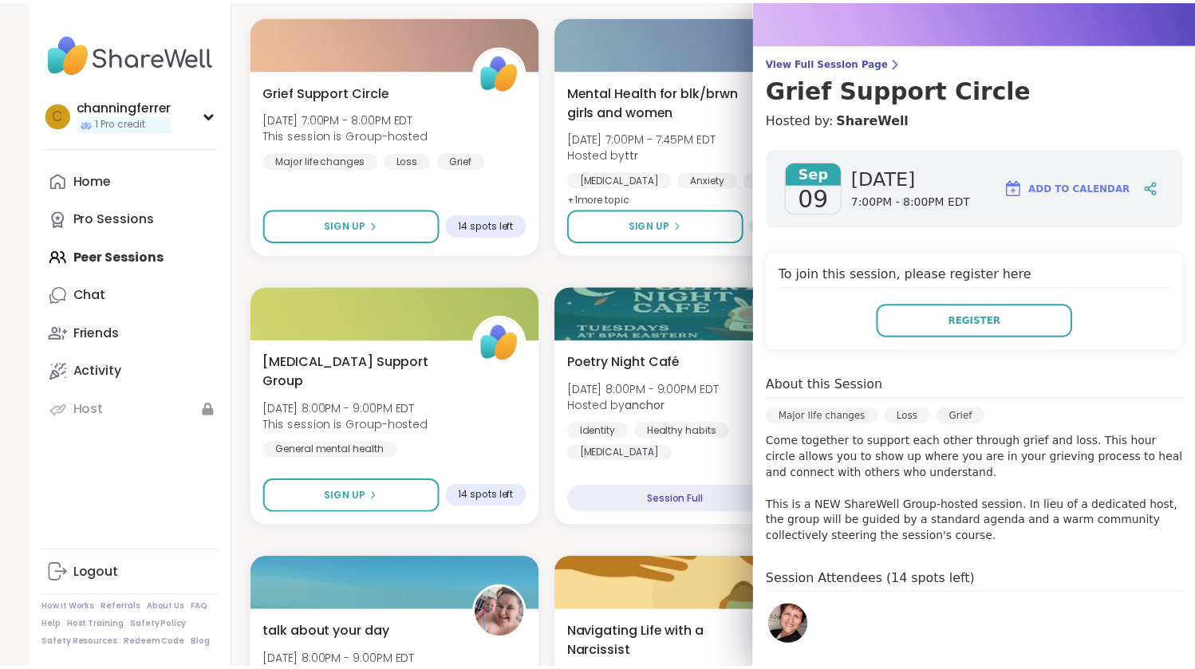
scroll to position [243, 0]
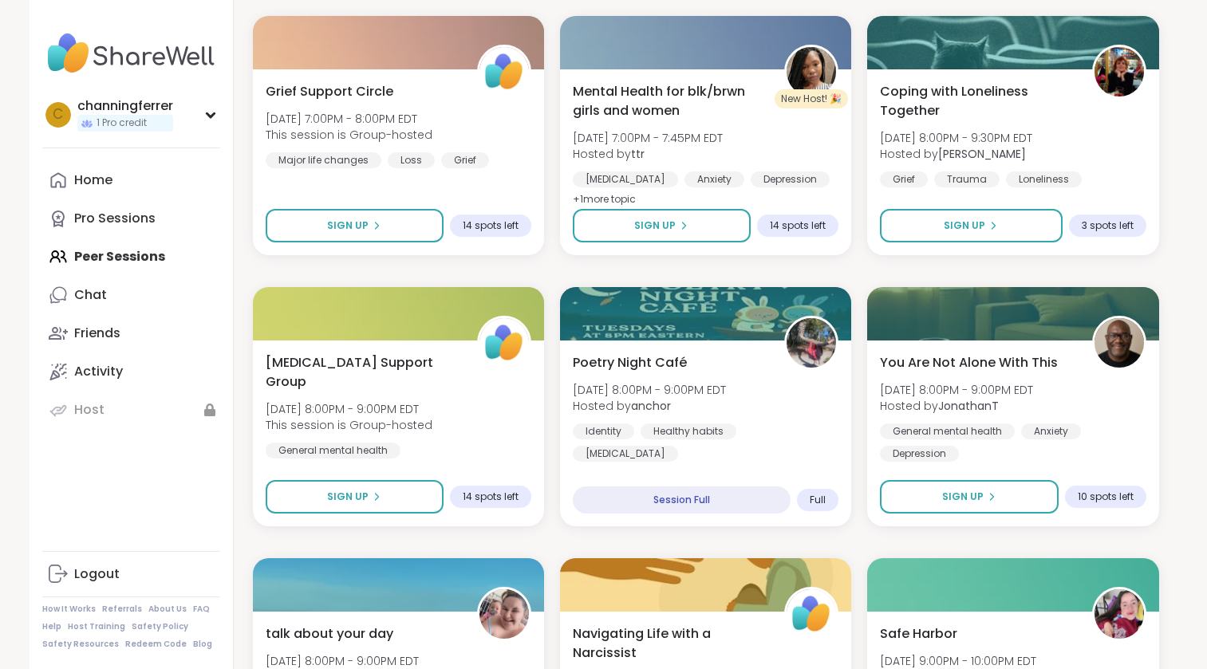
click at [542, 254] on div "Daughters of Narcissictic Mothers [DATE] 6:00PM - 7:00PM EDT This session is Gr…" at bounding box center [706, 0] width 906 height 9730
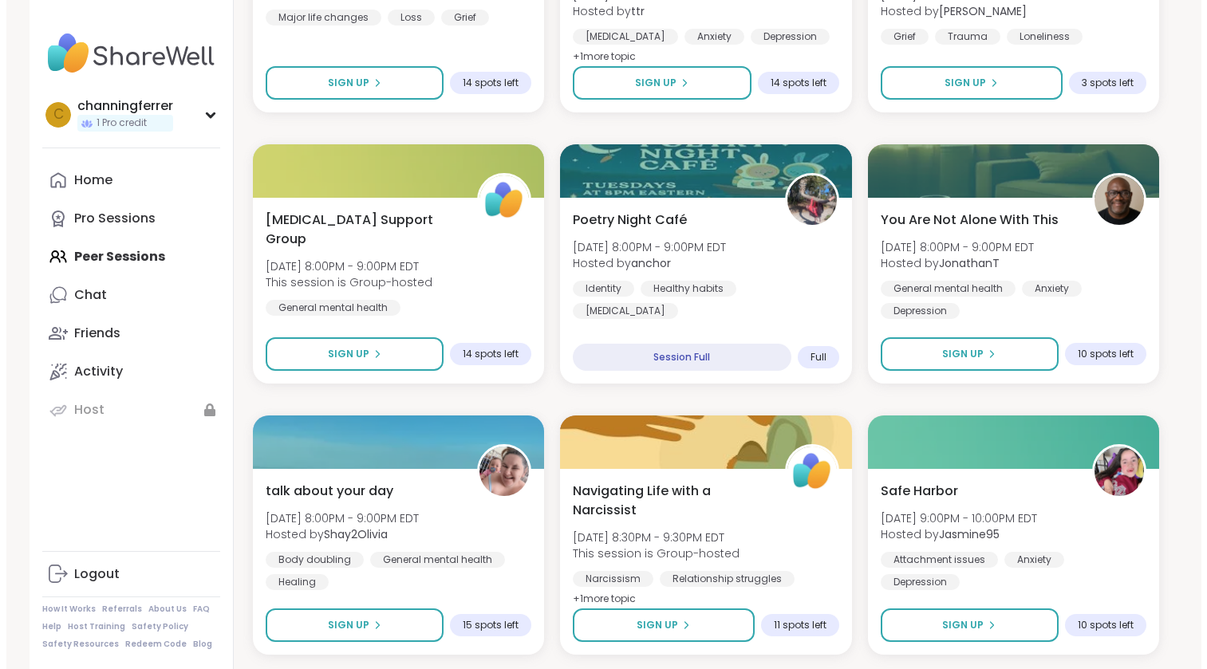
scroll to position [5482, 0]
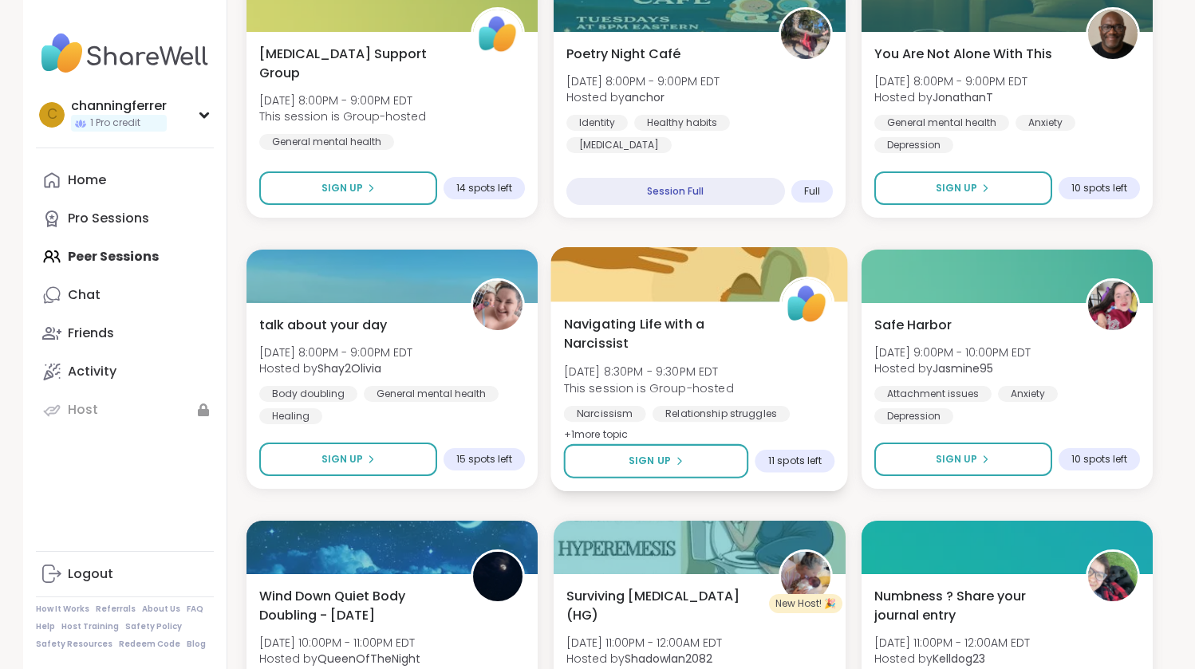
click at [710, 297] on div at bounding box center [699, 274] width 297 height 54
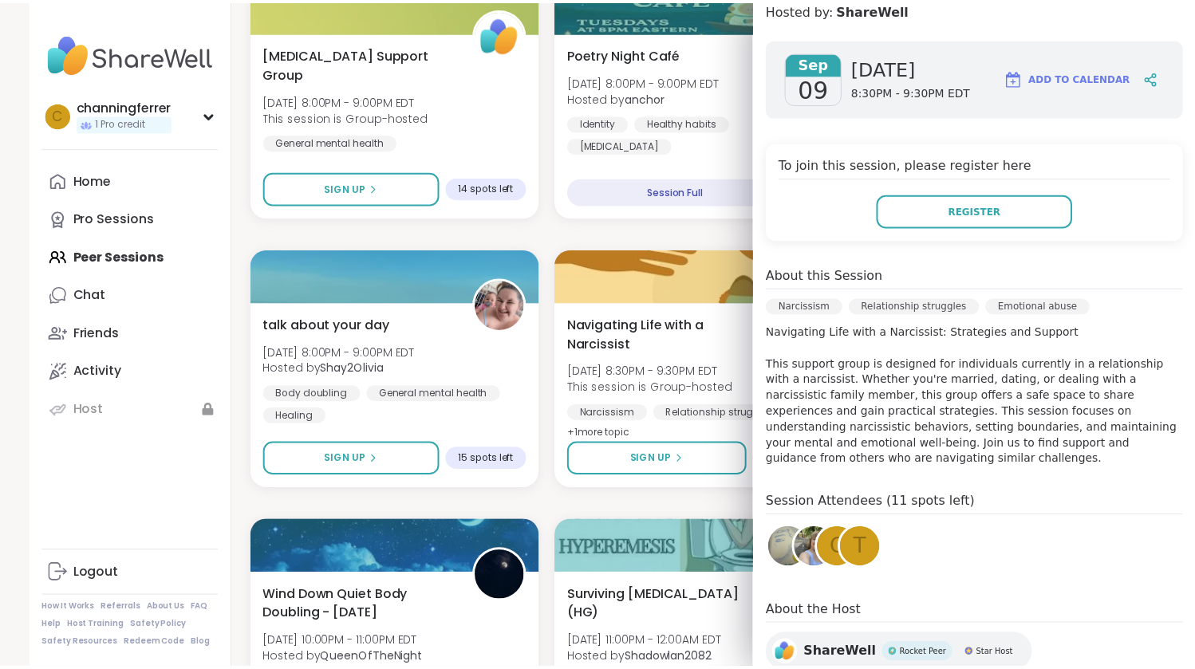
scroll to position [275, 0]
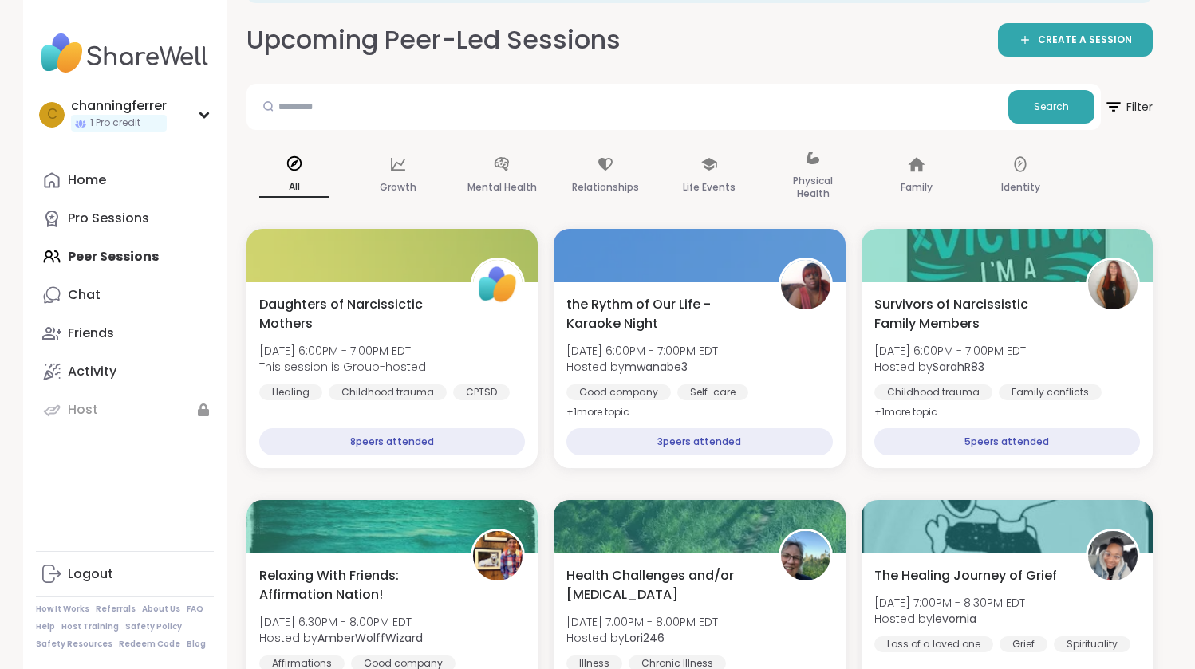
scroll to position [0, 0]
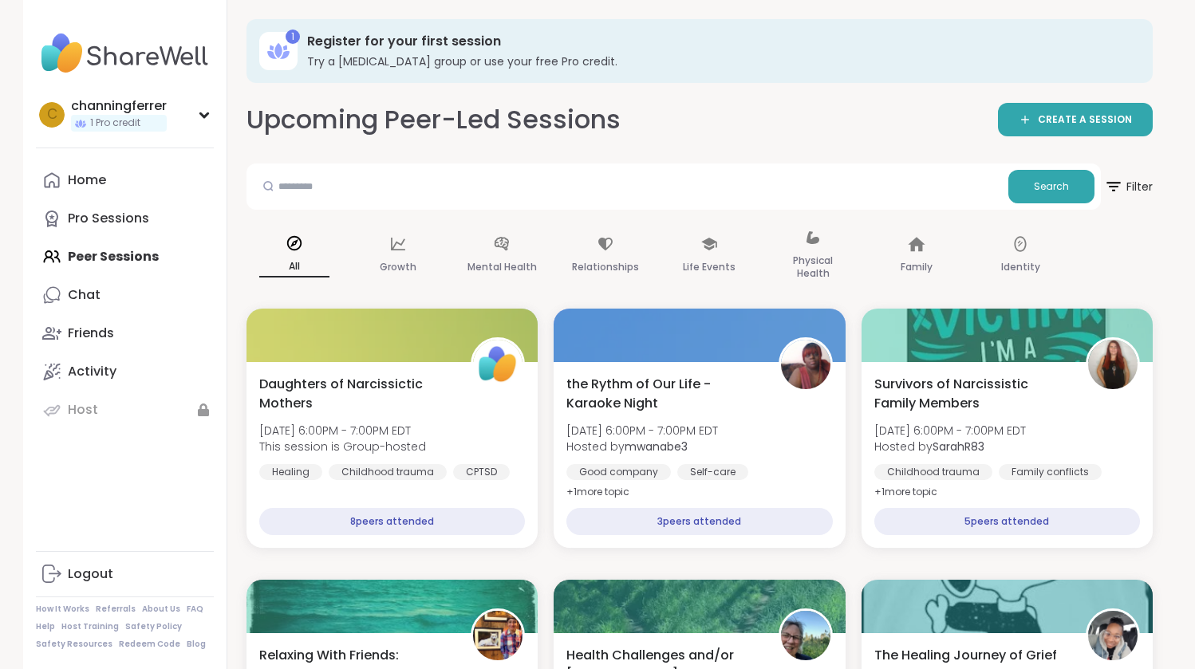
click at [292, 46] on div "1" at bounding box center [278, 51] width 38 height 38
click at [341, 57] on h3 "Try a [MEDICAL_DATA] group or use your free Pro credit." at bounding box center [718, 61] width 823 height 16
click at [346, 65] on h3 "Try a [MEDICAL_DATA] group or use your free Pro credit." at bounding box center [718, 61] width 823 height 16
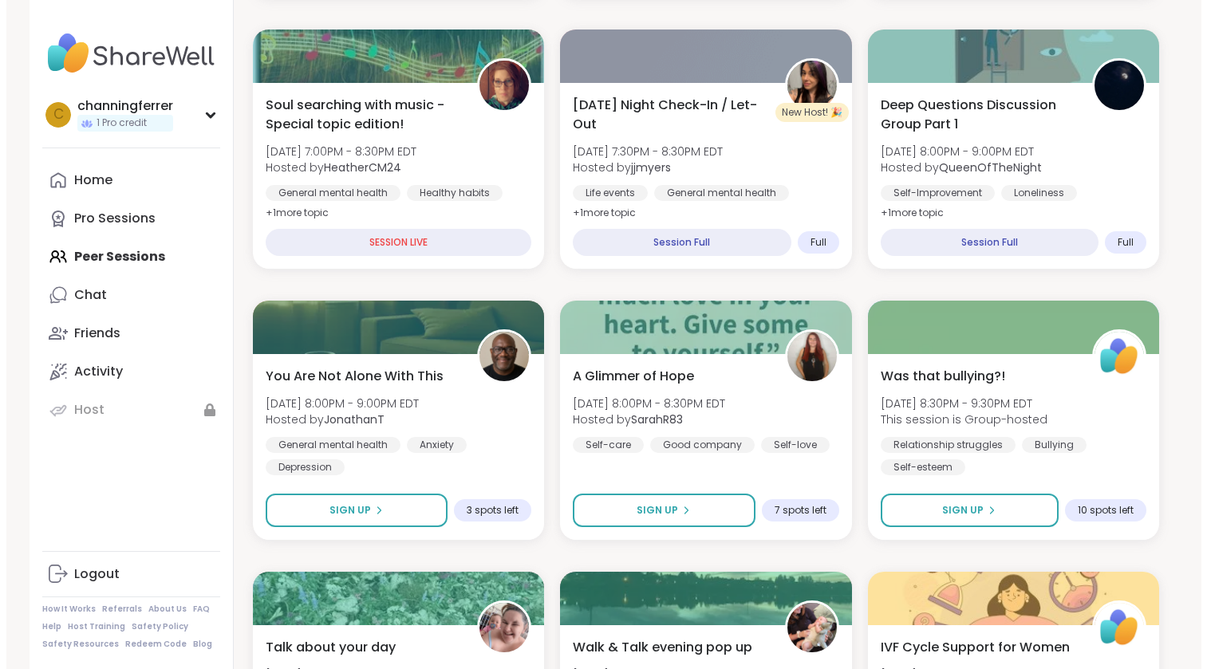
scroll to position [551, 0]
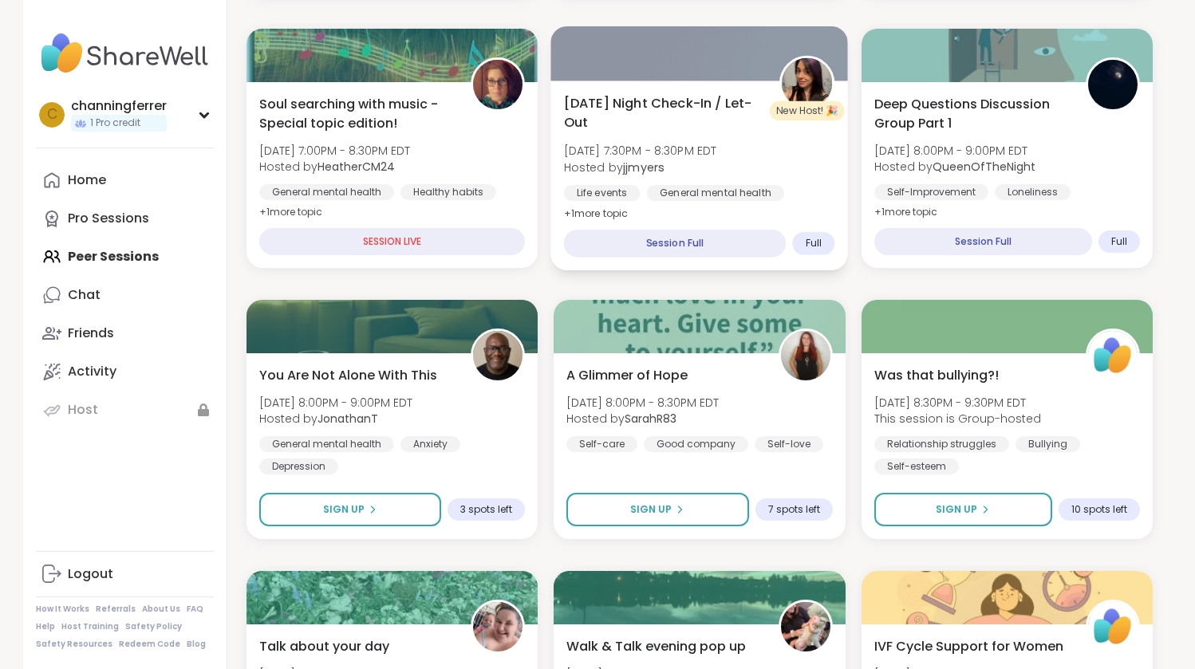
click at [744, 216] on div "[DATE] Night Check-In / Let-Out [DATE] 7:30PM - 8:30PM EDT Hosted by jjmyers Li…" at bounding box center [699, 176] width 297 height 190
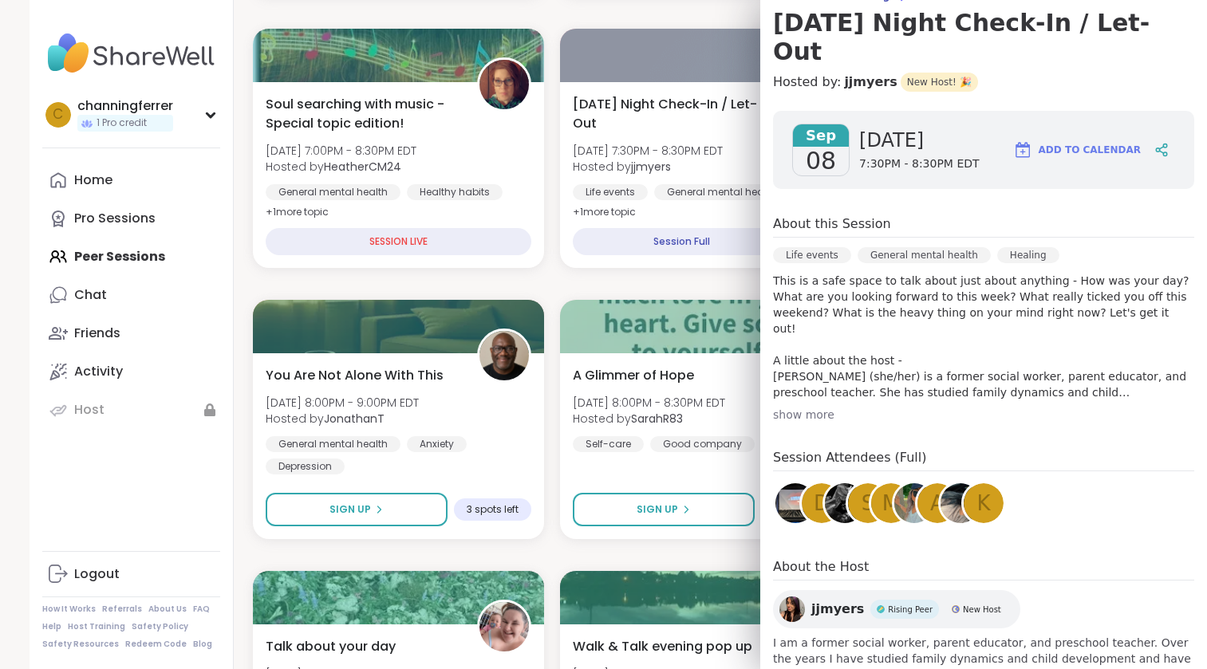
scroll to position [153, 0]
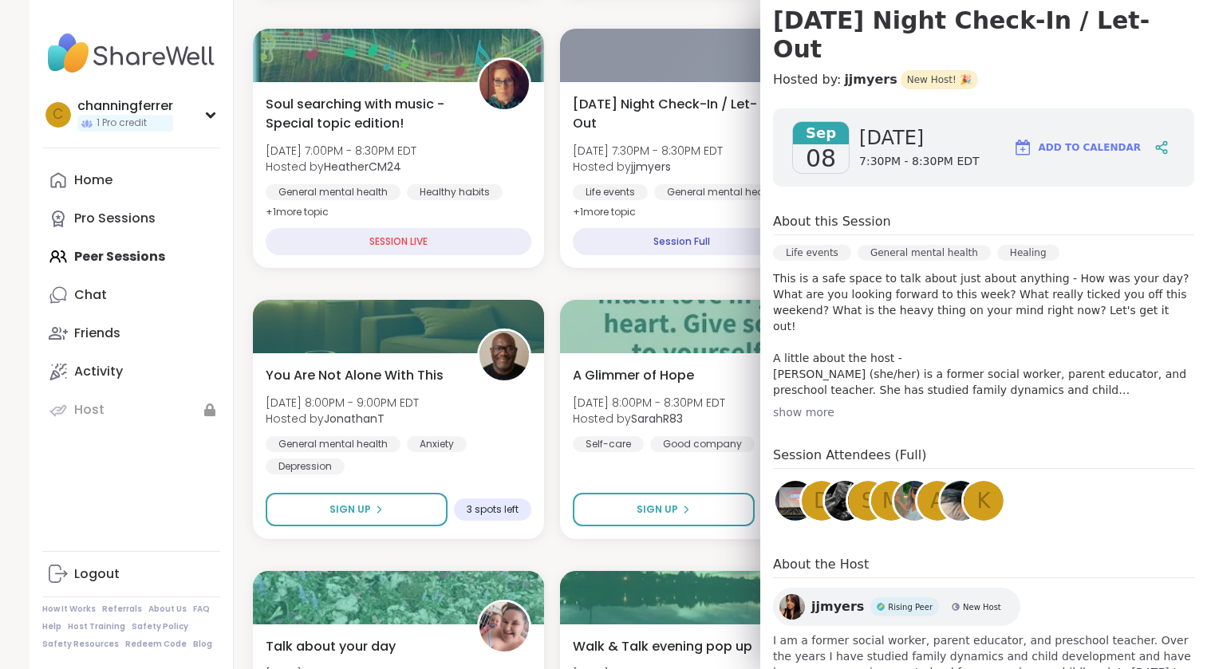
click at [810, 404] on div "show more" at bounding box center [983, 412] width 421 height 16
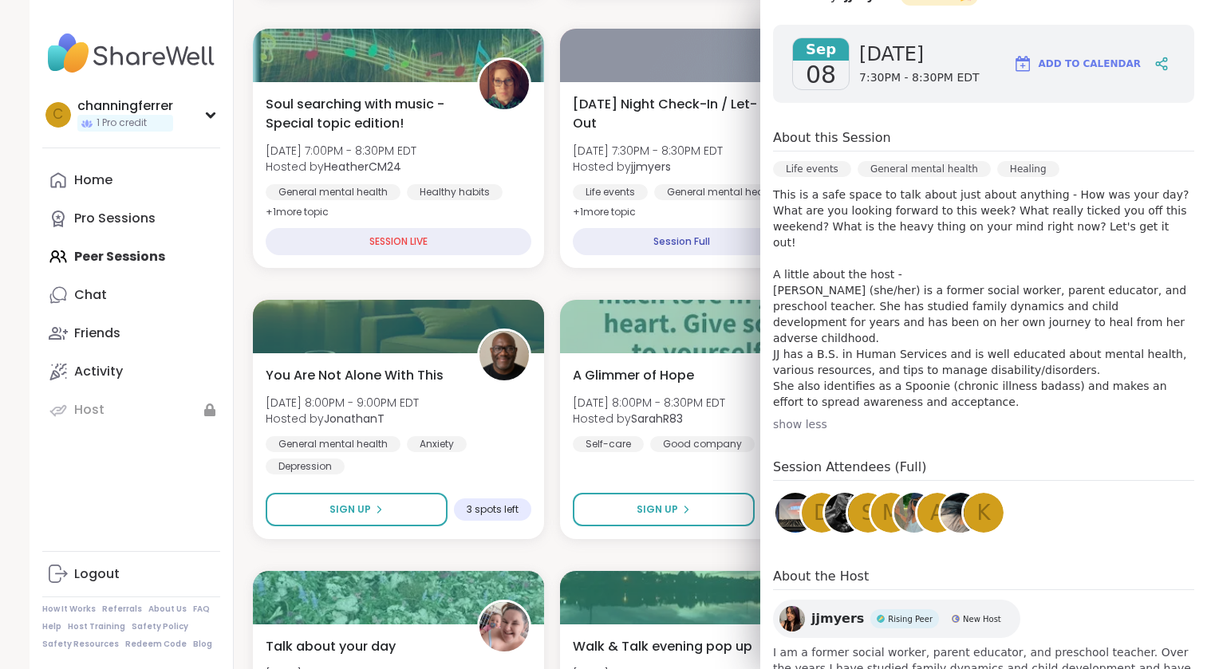
scroll to position [270, 0]
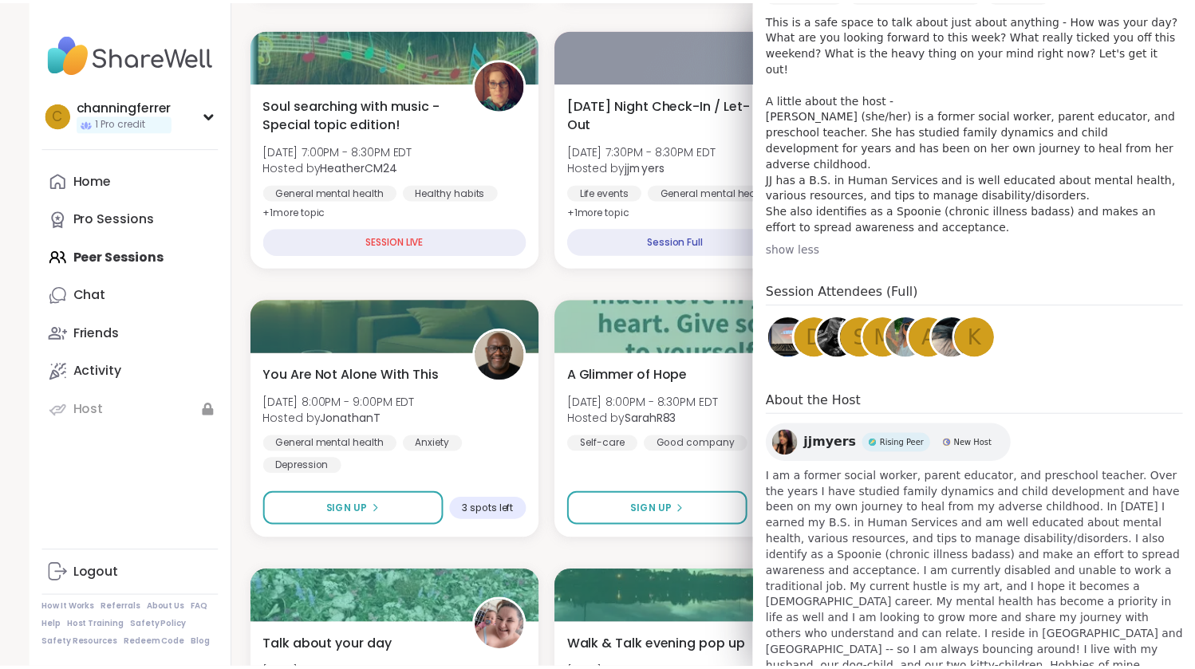
scroll to position [413, 0]
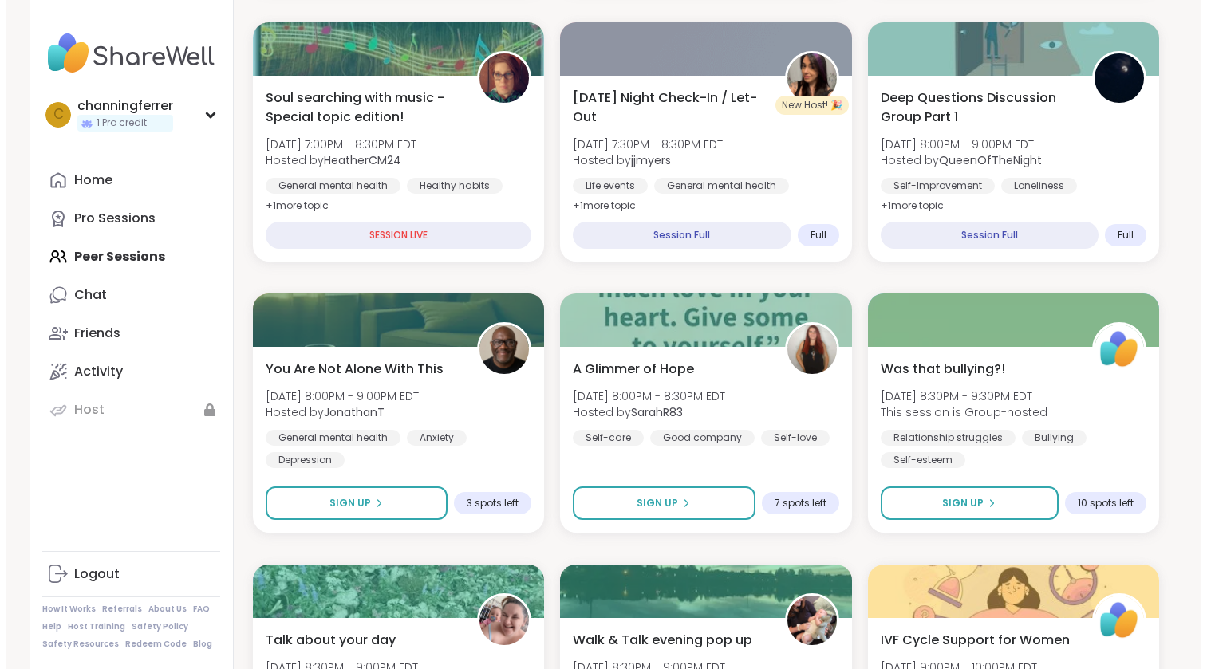
scroll to position [561, 0]
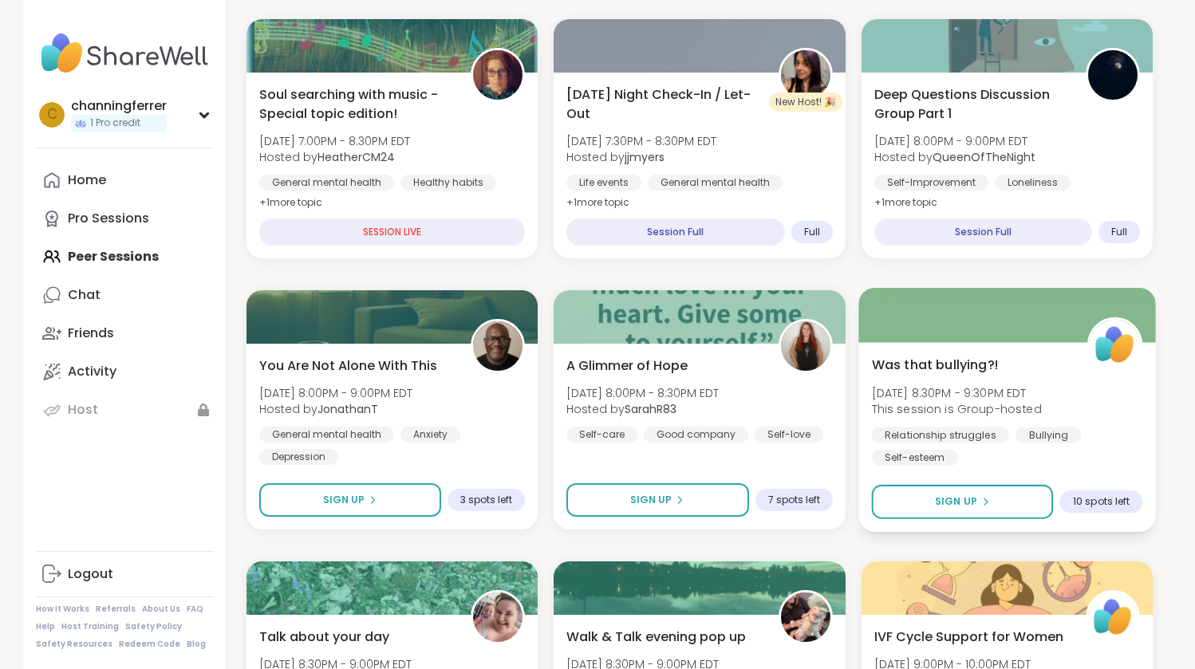
click at [966, 374] on span "Was that bullying?!" at bounding box center [934, 364] width 127 height 19
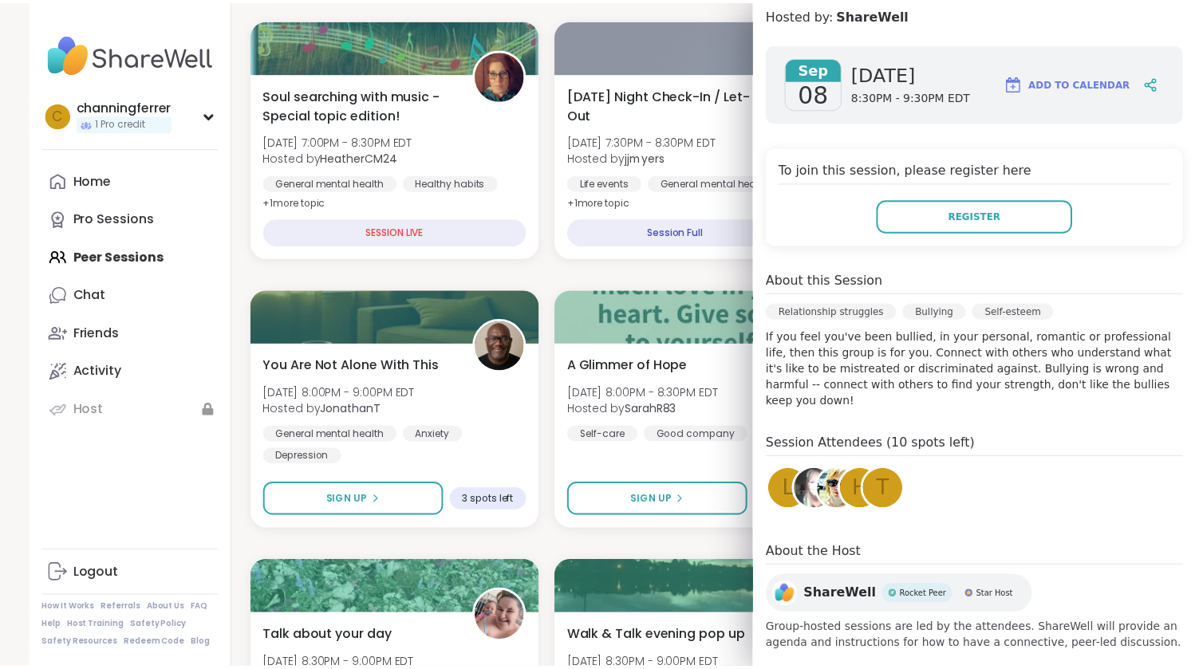
scroll to position [195, 0]
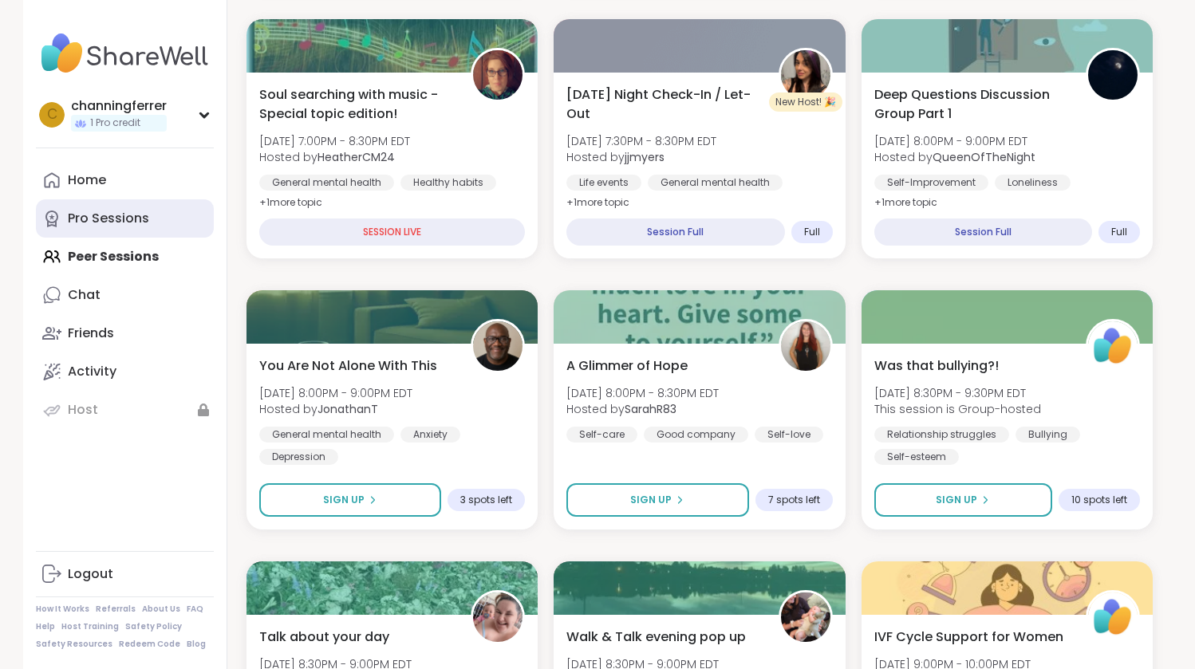
click at [92, 221] on div "Pro Sessions" at bounding box center [108, 219] width 81 height 18
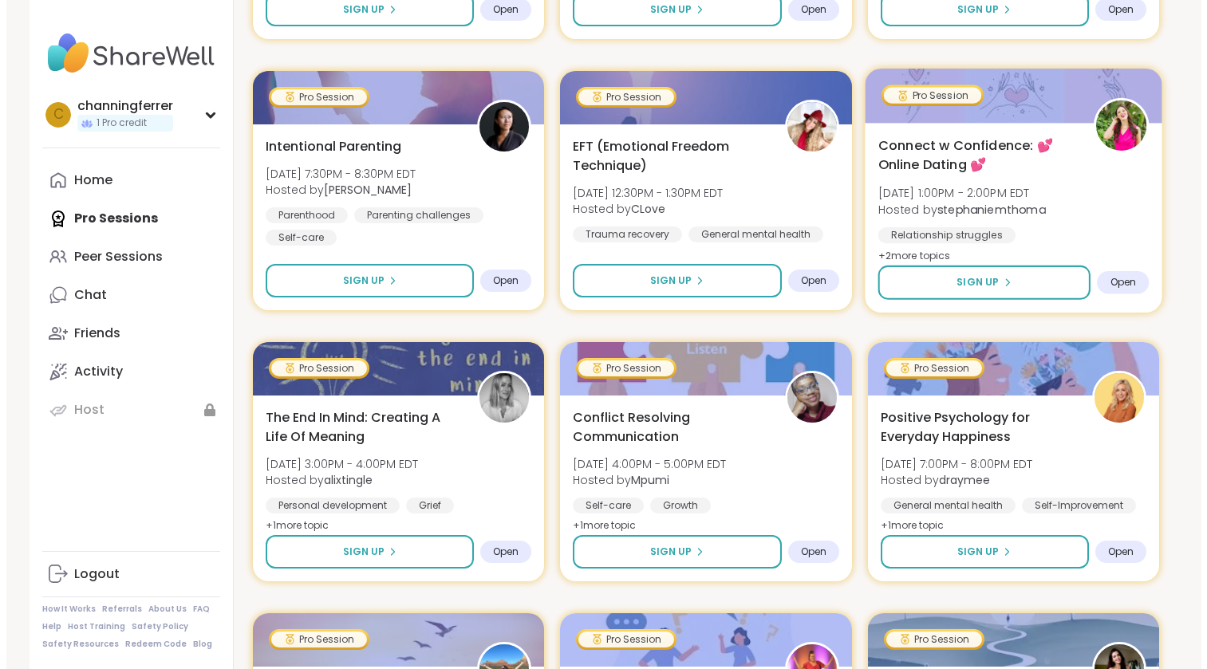
scroll to position [535, 0]
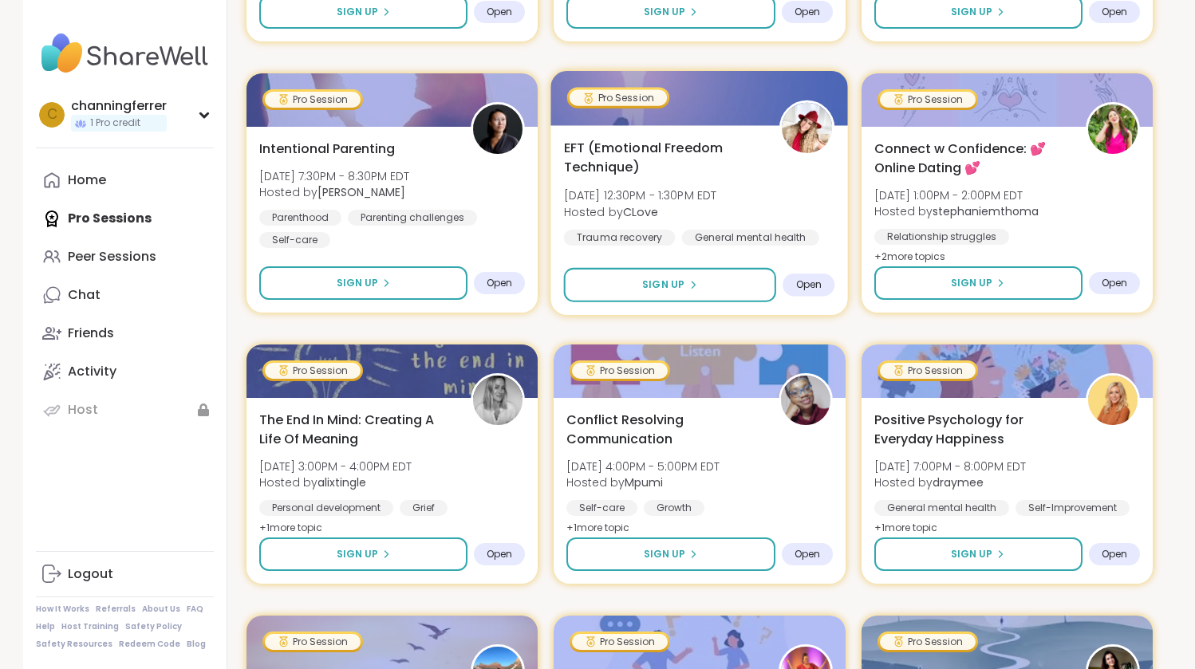
click at [816, 199] on div "EFT (Emotional Freedom Technique) [DATE] 12:30PM - 1:30PM EDT Hosted by CLove T…" at bounding box center [699, 192] width 271 height 108
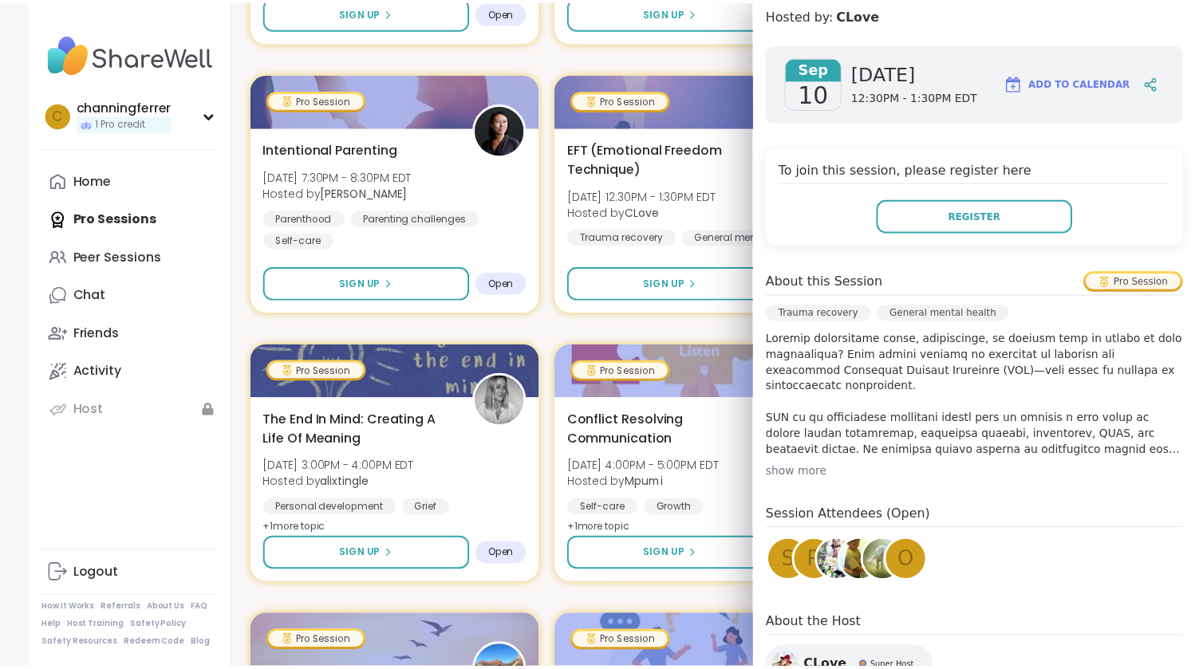
scroll to position [219, 0]
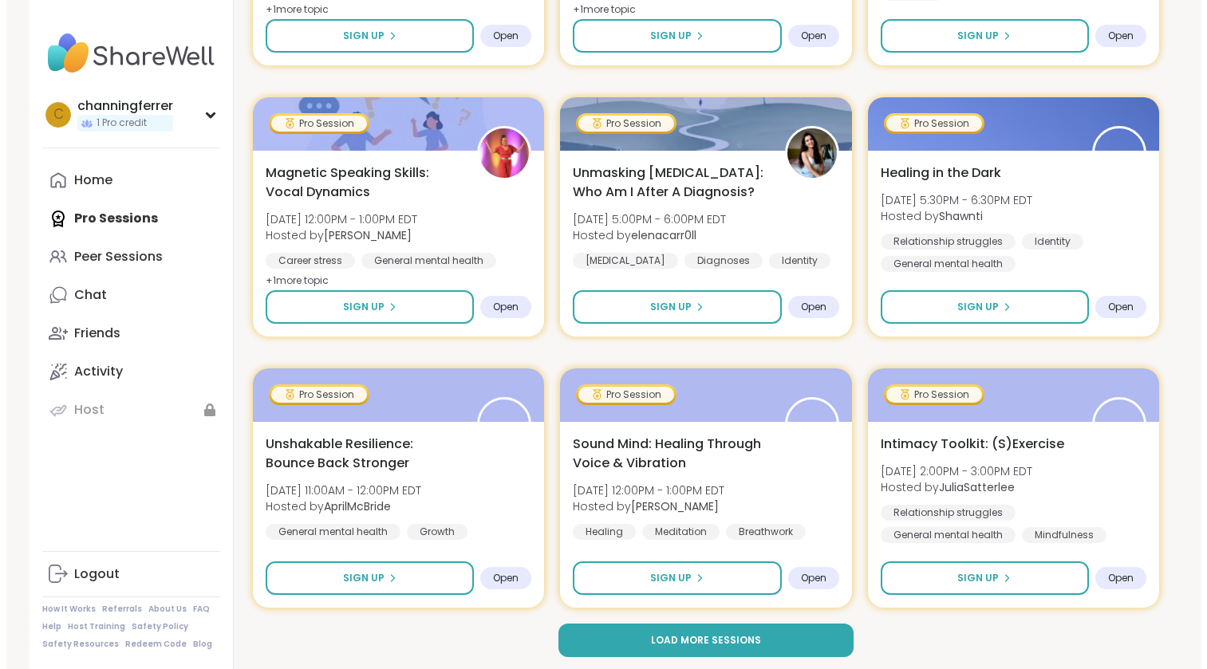
scroll to position [2956, 0]
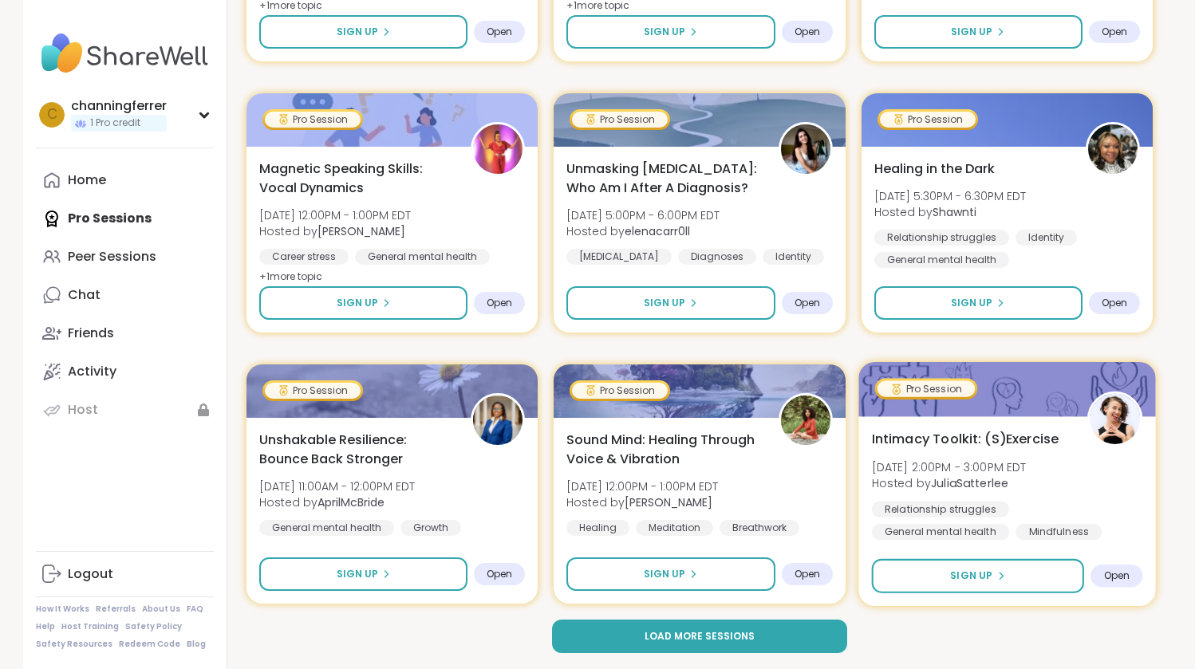
click at [1011, 427] on div "Intimacy Toolkit: (S)Exercise [DATE] 2:00PM - 3:00PM EDT Hosted by [PERSON_NAME…" at bounding box center [1006, 511] width 297 height 190
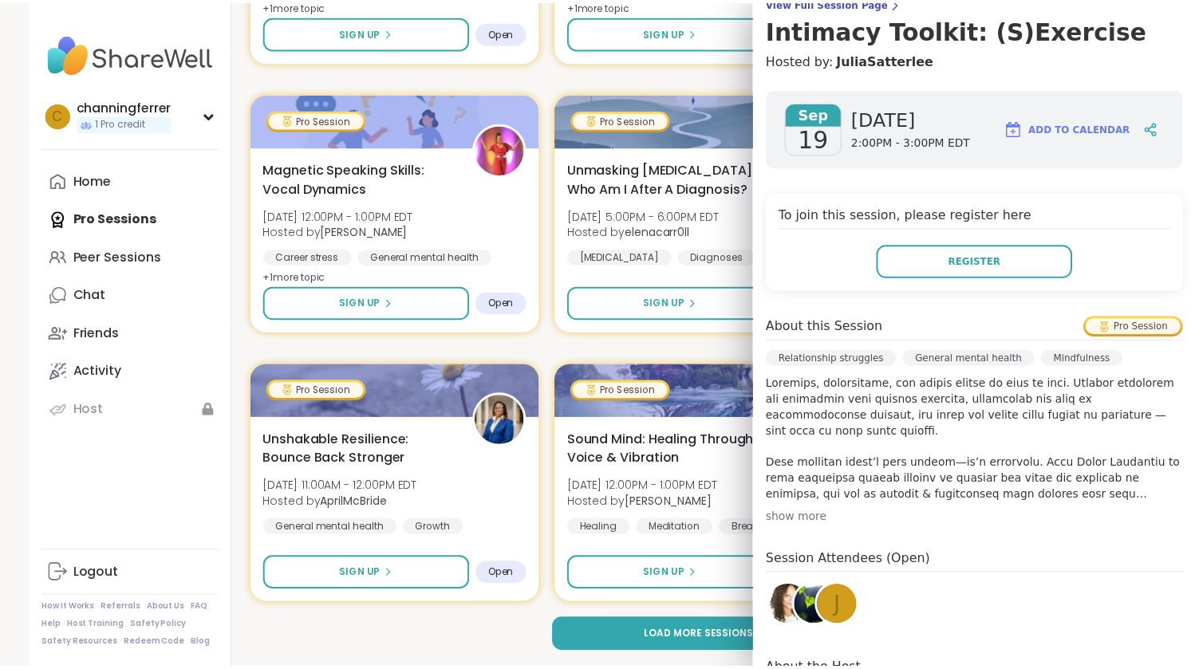
scroll to position [171, 0]
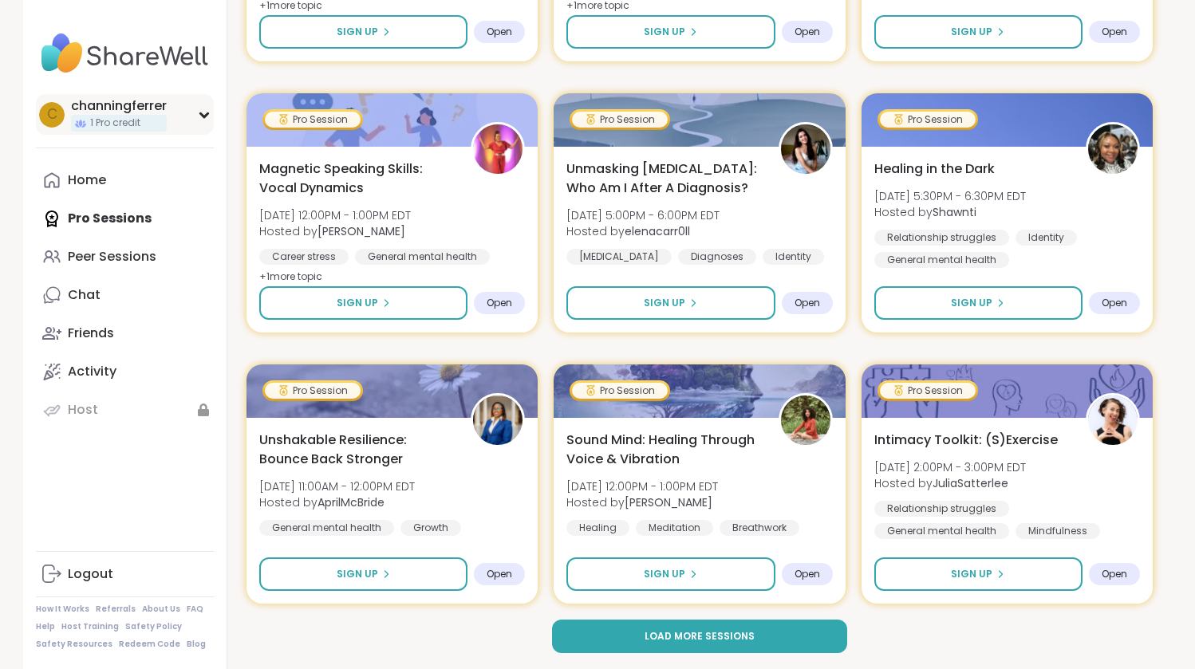
click at [149, 108] on div "channingferrer" at bounding box center [119, 106] width 96 height 18
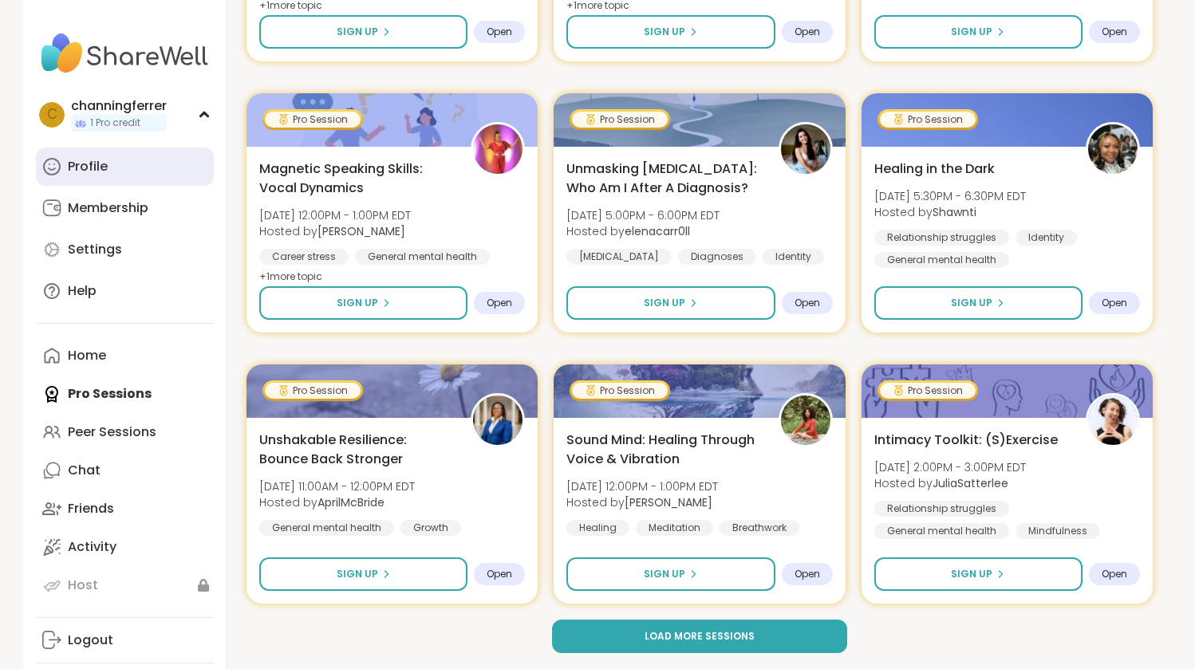
click at [143, 160] on link "Profile" at bounding box center [125, 167] width 178 height 38
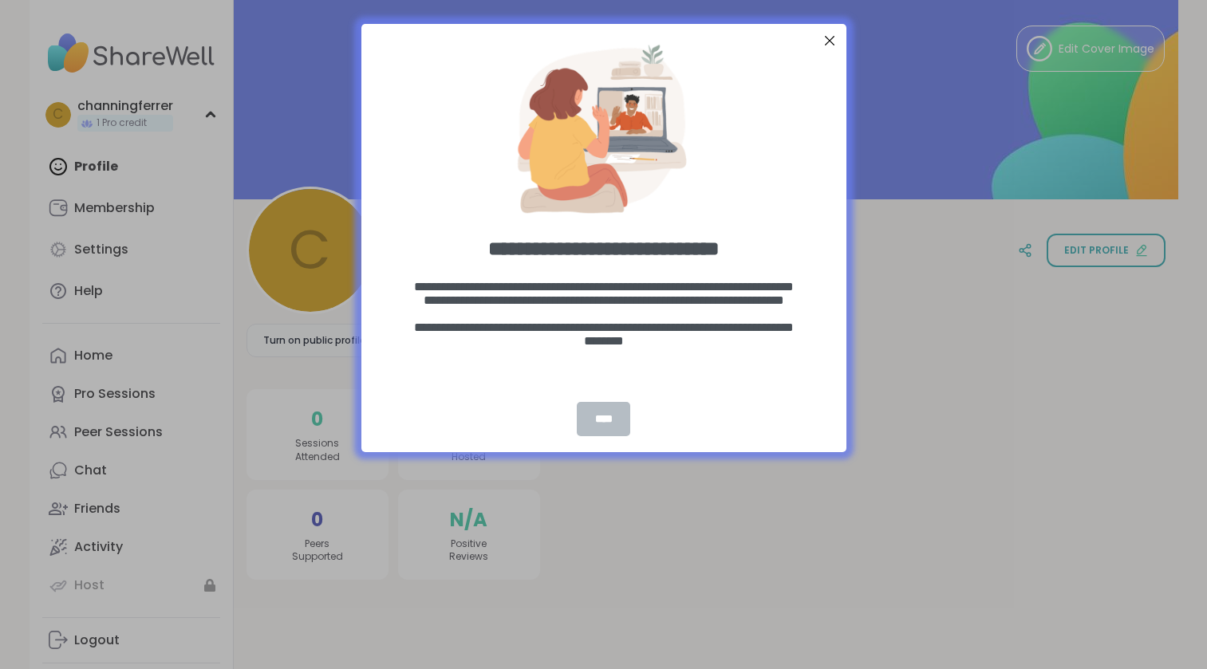
click at [603, 420] on div "****" at bounding box center [603, 419] width 53 height 34
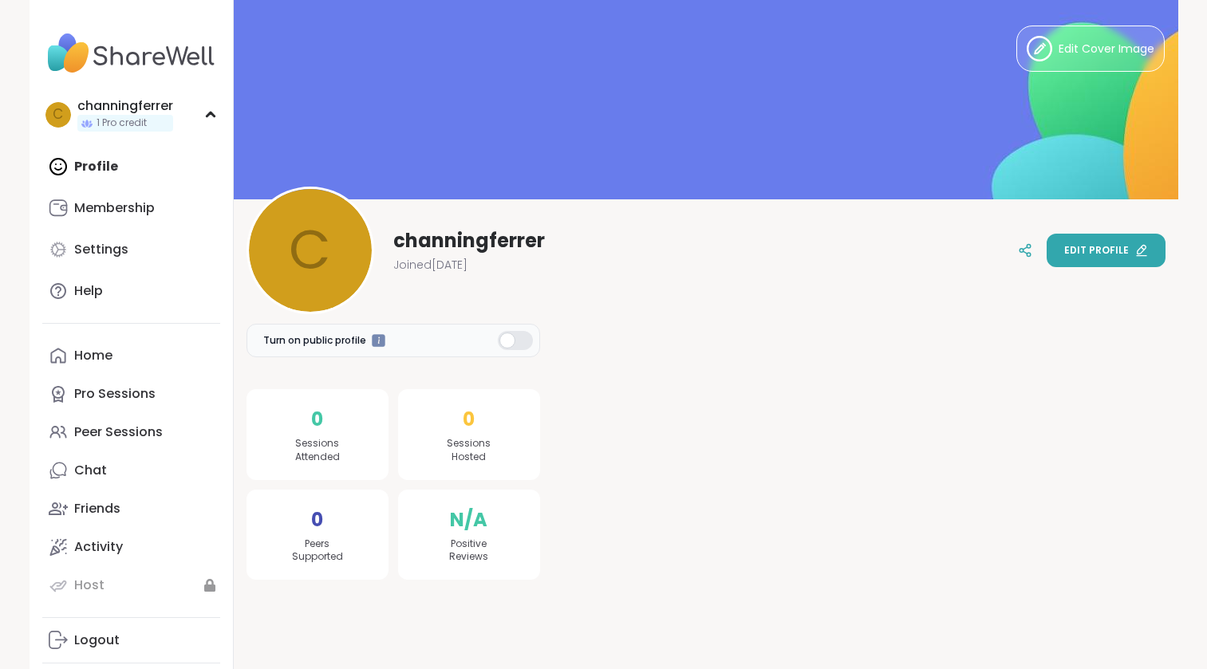
click at [1089, 253] on span "Edit profile" at bounding box center [1096, 250] width 65 height 14
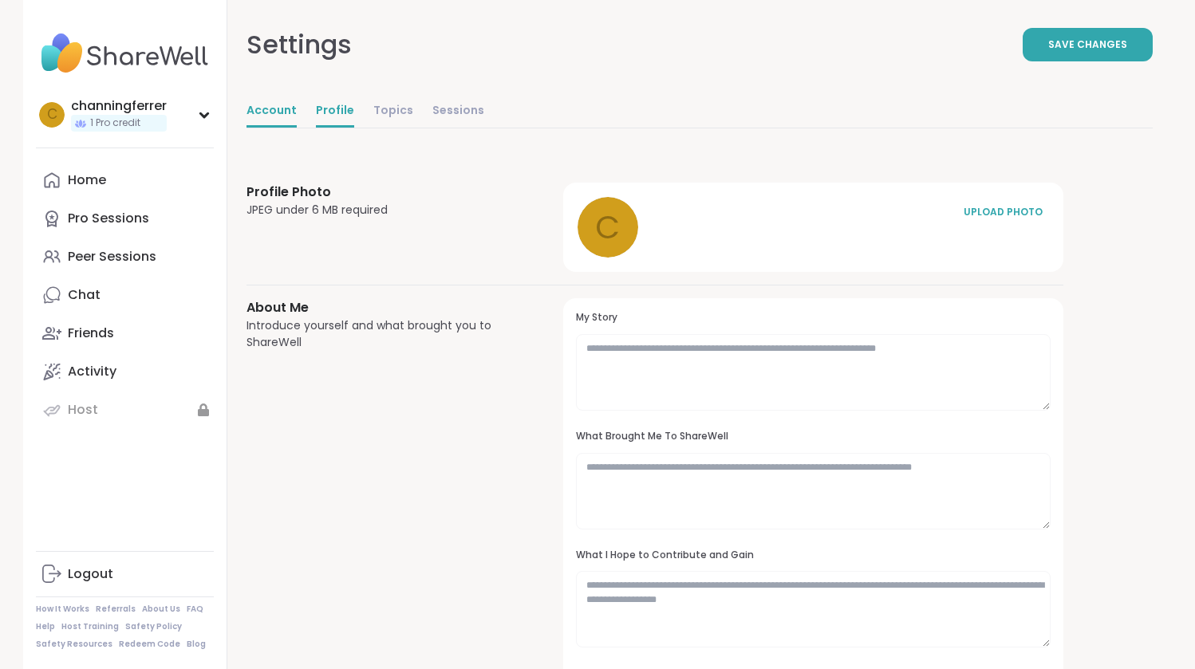
click at [272, 108] on link "Account" at bounding box center [271, 112] width 50 height 32
select select "**"
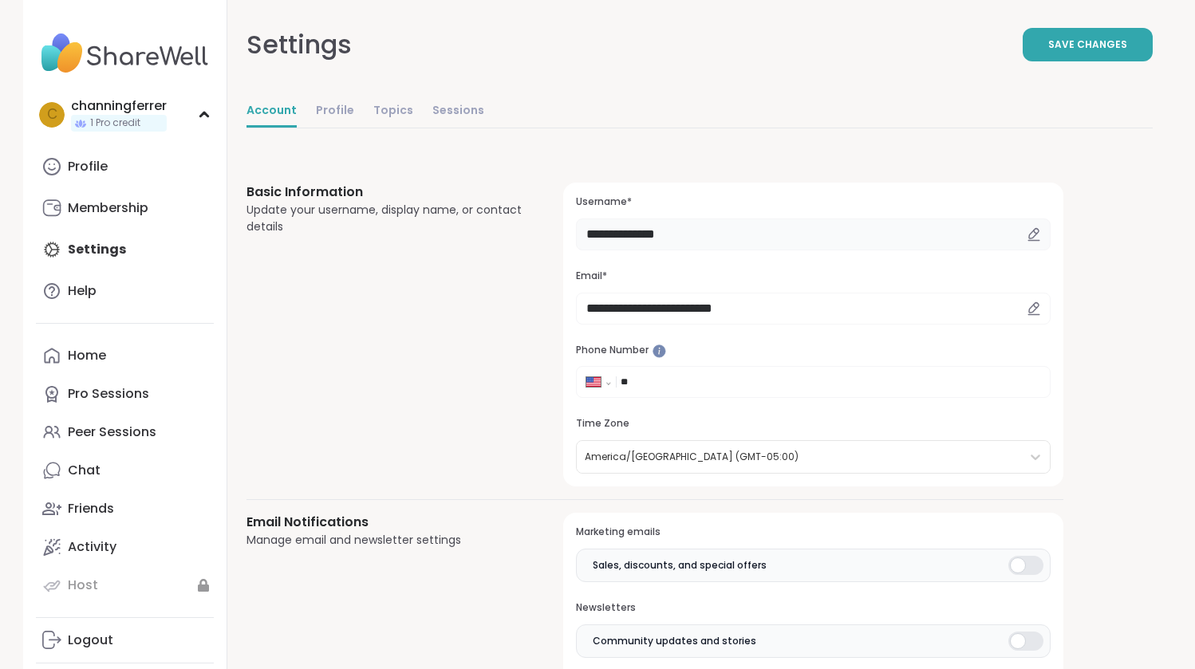
click at [733, 230] on input "**********" at bounding box center [813, 235] width 475 height 32
drag, startPoint x: 728, startPoint y: 234, endPoint x: 548, endPoint y: 221, distance: 180.7
click at [548, 221] on div "**********" at bounding box center [654, 335] width 817 height 304
type input "********"
click at [408, 408] on div "Basic Information Update your username, display name, or contact details" at bounding box center [385, 335] width 278 height 304
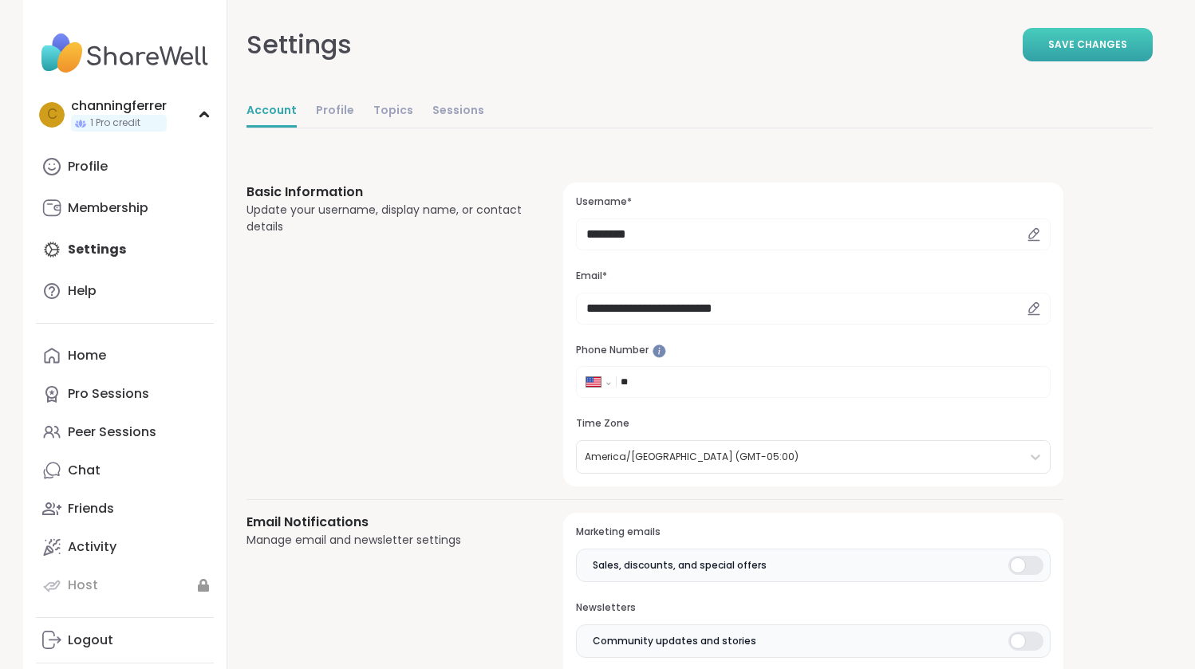
click at [1129, 47] on button "Save Changes" at bounding box center [1087, 44] width 130 height 33
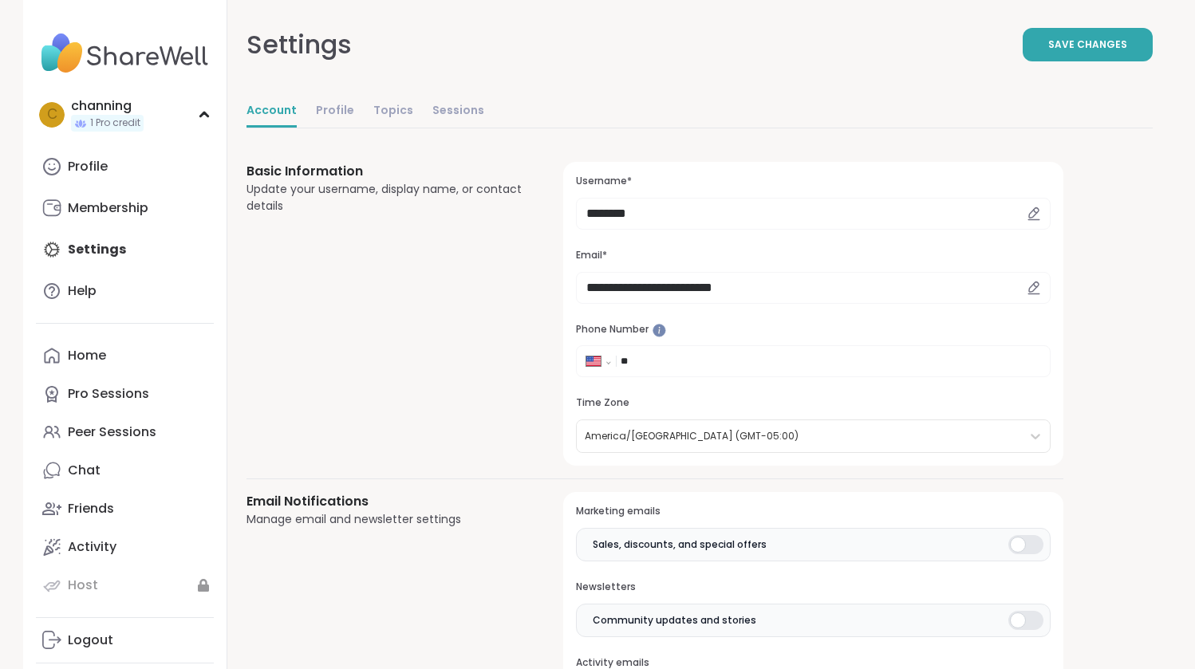
scroll to position [177, 0]
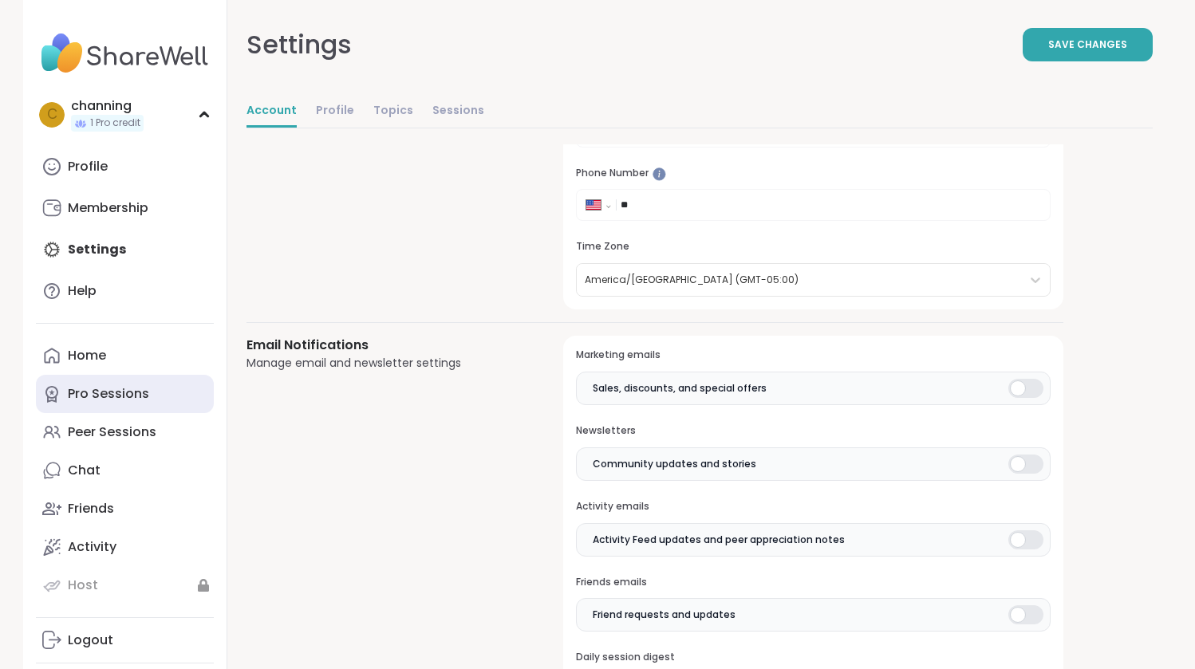
click at [119, 385] on div "Pro Sessions" at bounding box center [108, 394] width 81 height 18
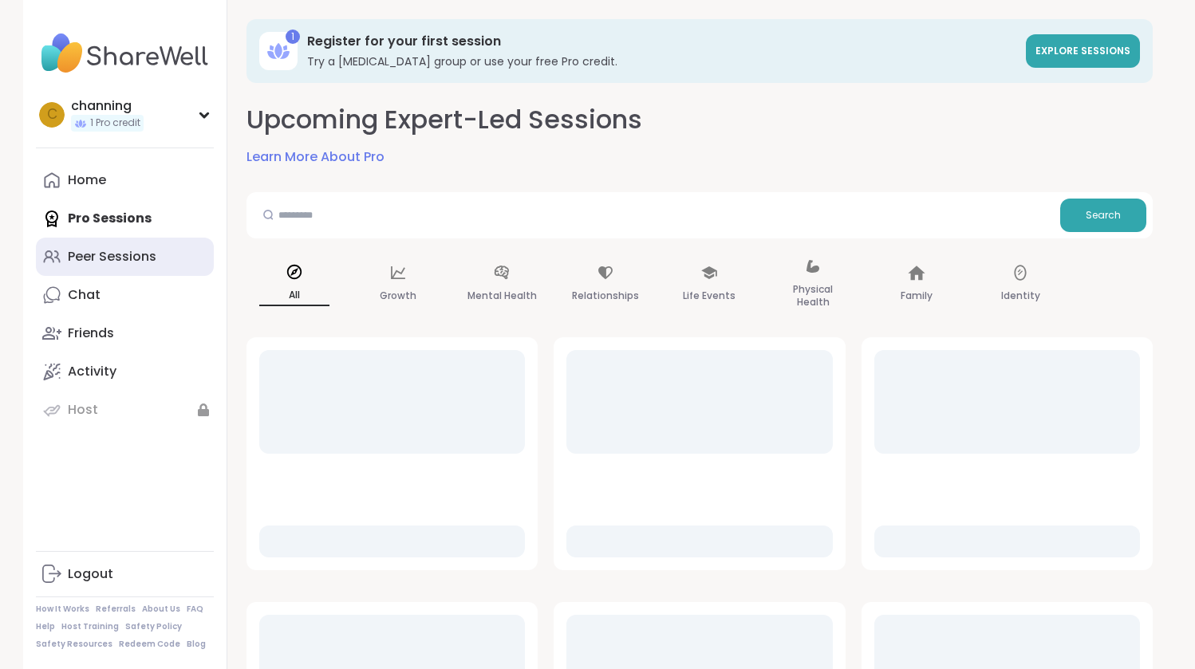
click at [127, 252] on div "Peer Sessions" at bounding box center [112, 257] width 89 height 18
